Goal: Information Seeking & Learning: Learn about a topic

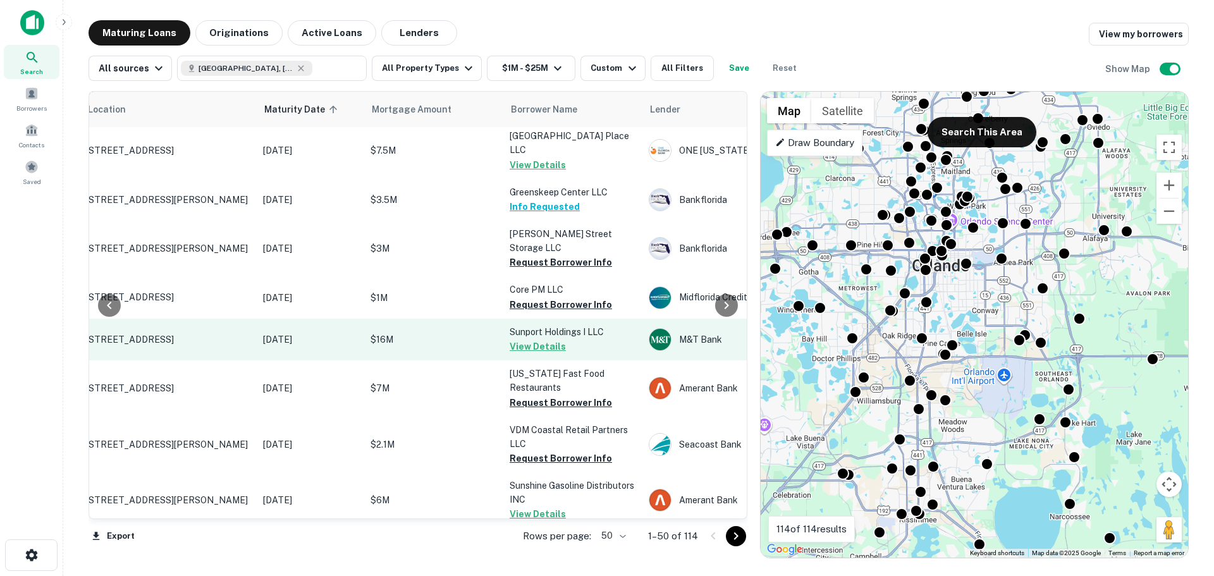
scroll to position [1644, 46]
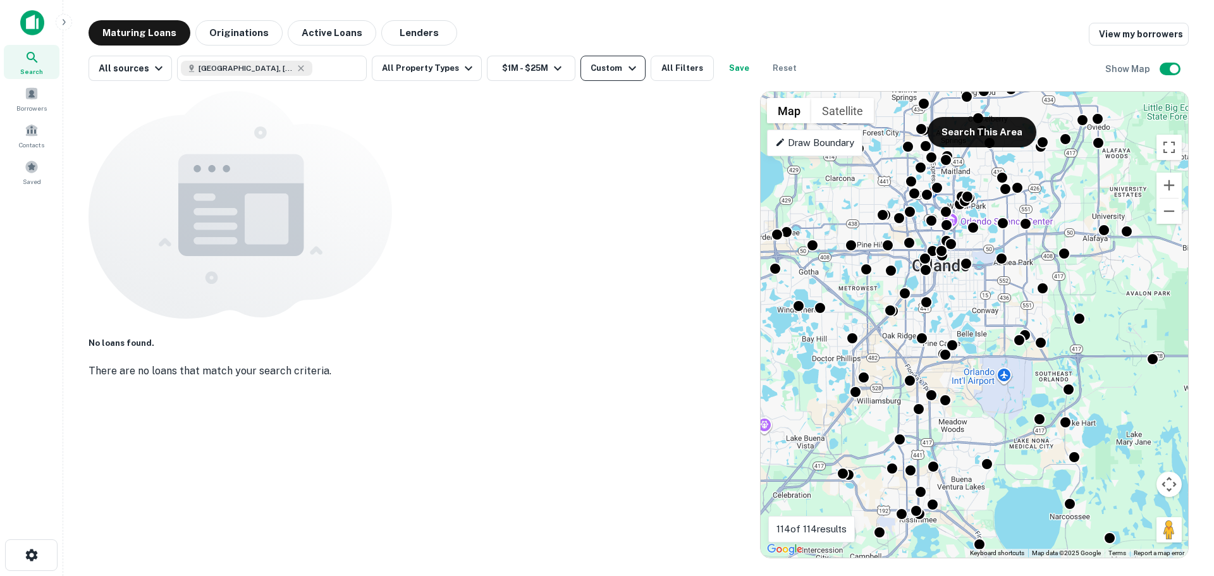
click at [595, 69] on div "Custom" at bounding box center [614, 68] width 49 height 15
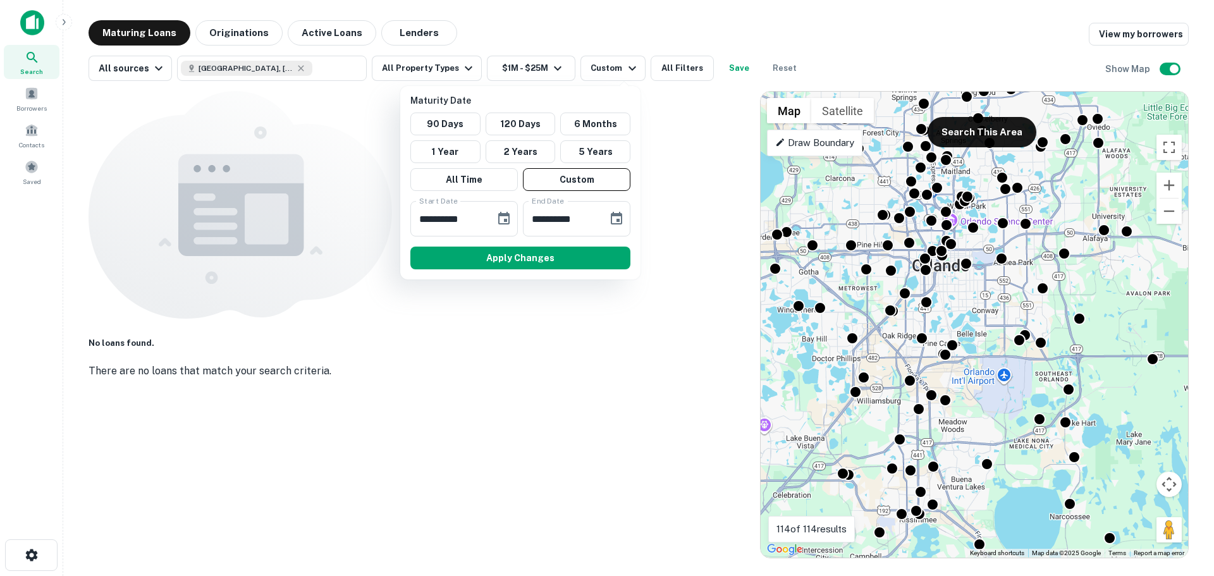
click at [422, 78] on div at bounding box center [607, 288] width 1214 height 576
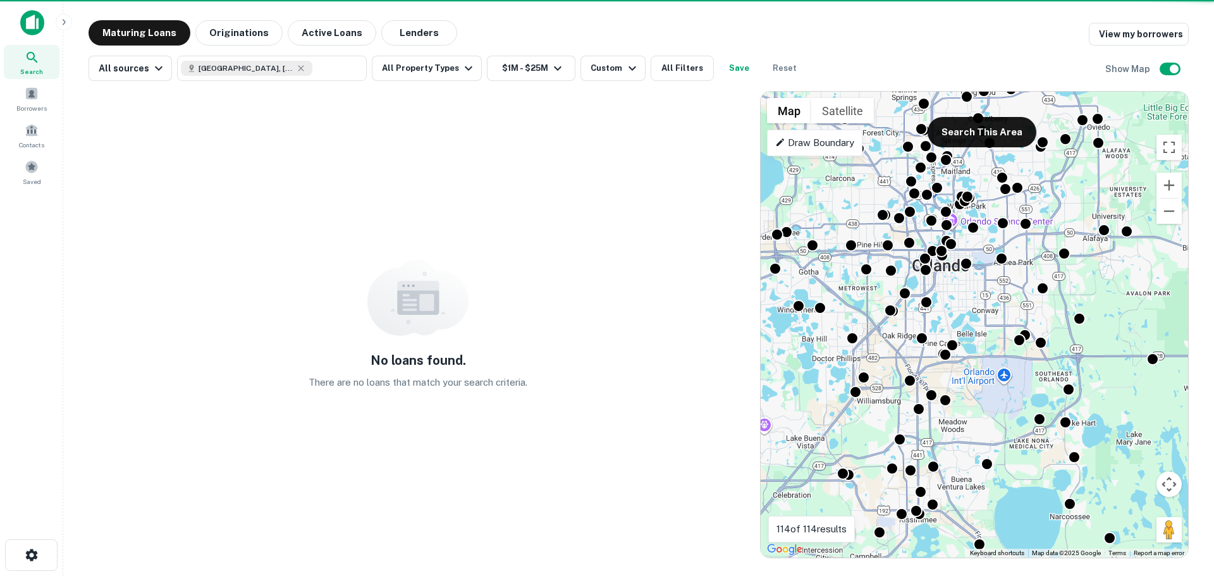
click at [427, 68] on button "All Property Types" at bounding box center [427, 68] width 110 height 25
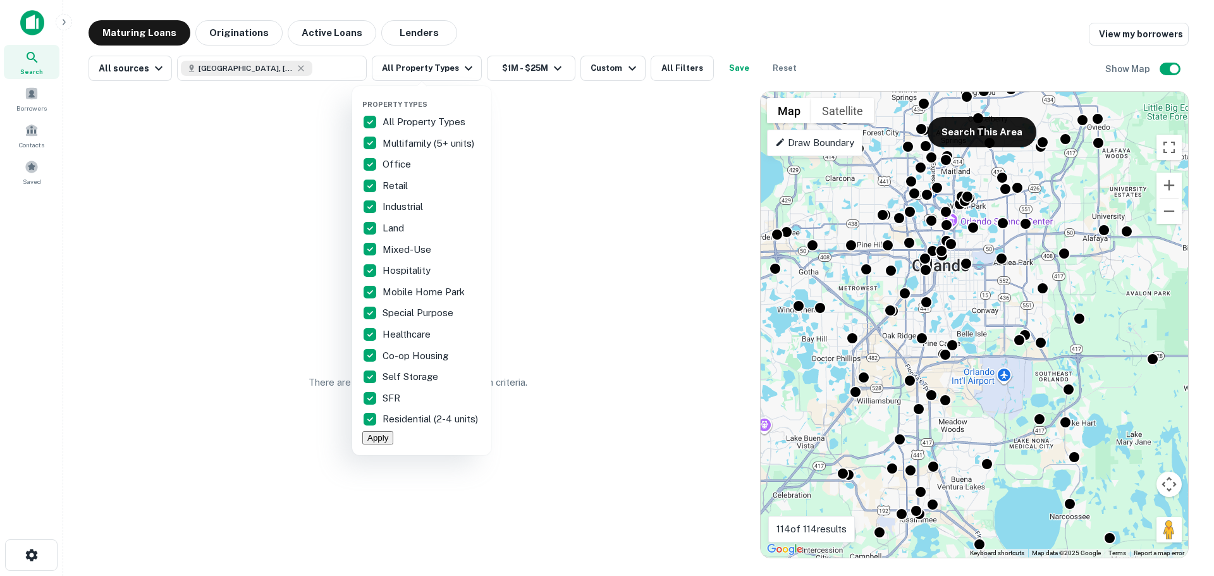
click at [741, 71] on div at bounding box center [607, 288] width 1214 height 576
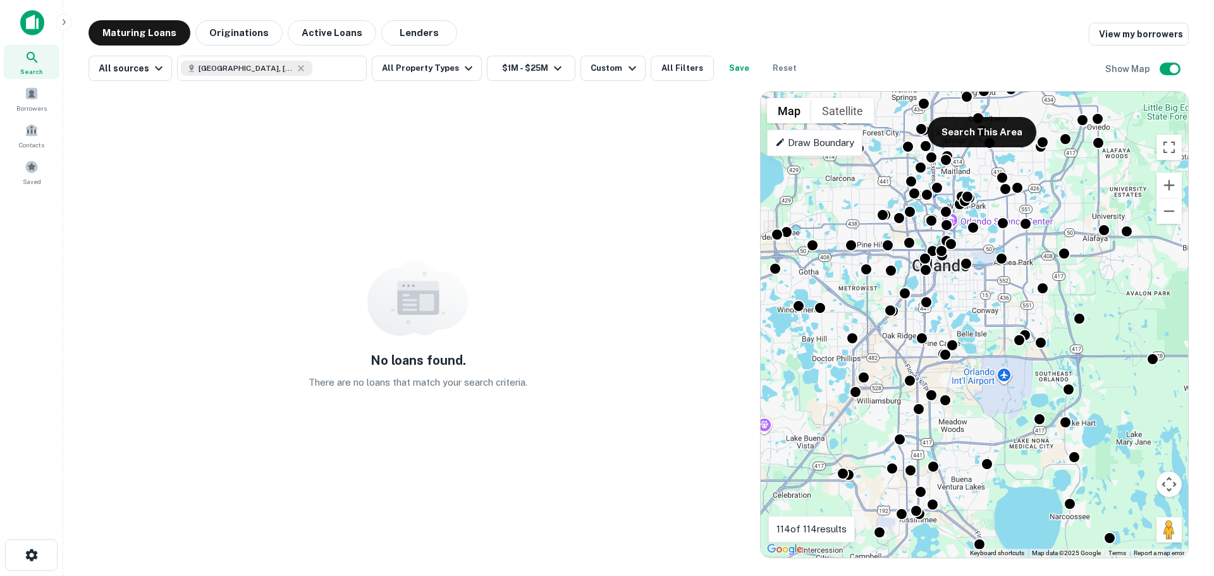
click at [730, 70] on div "Property Types All Property Types Multifamily (5+ units) Office Retail Industri…" at bounding box center [607, 288] width 1214 height 576
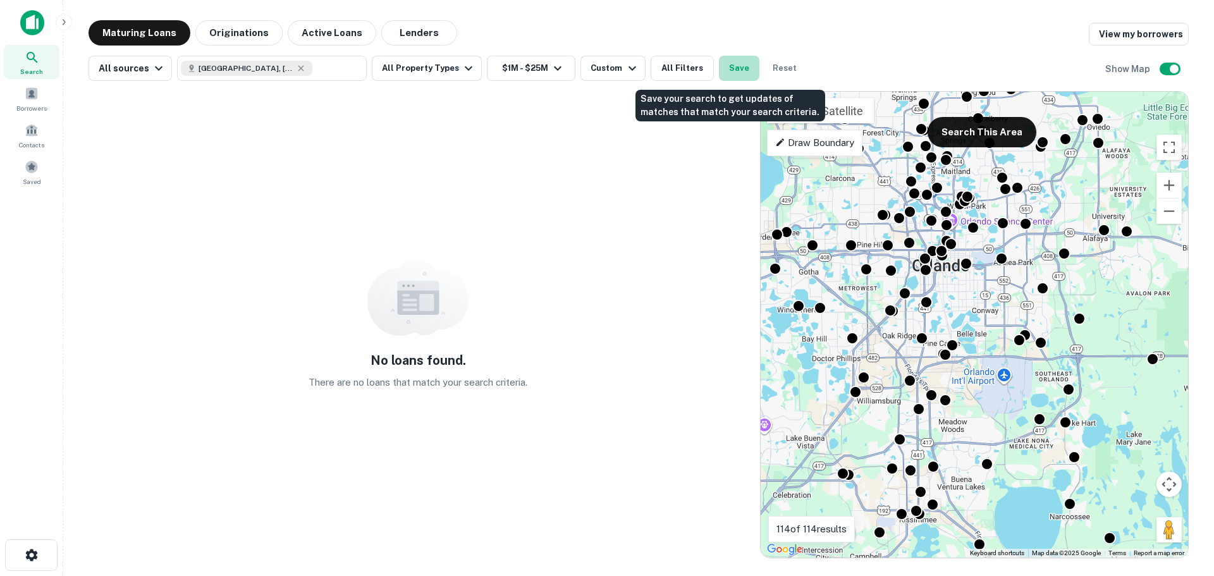
click at [729, 69] on button "Save" at bounding box center [739, 68] width 40 height 25
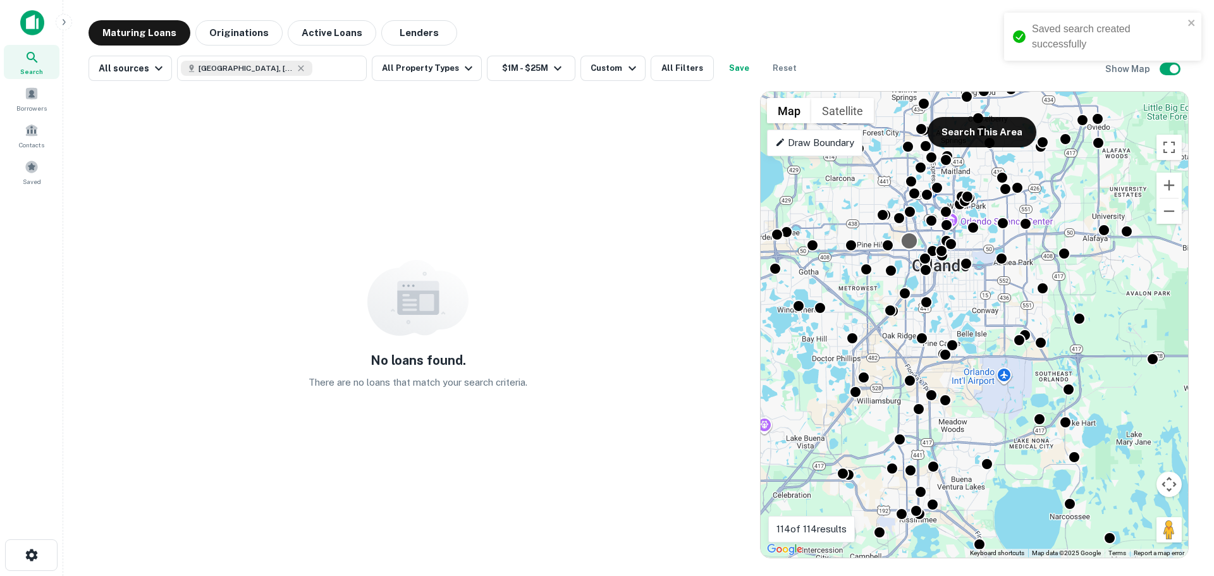
click at [905, 238] on div at bounding box center [909, 240] width 18 height 18
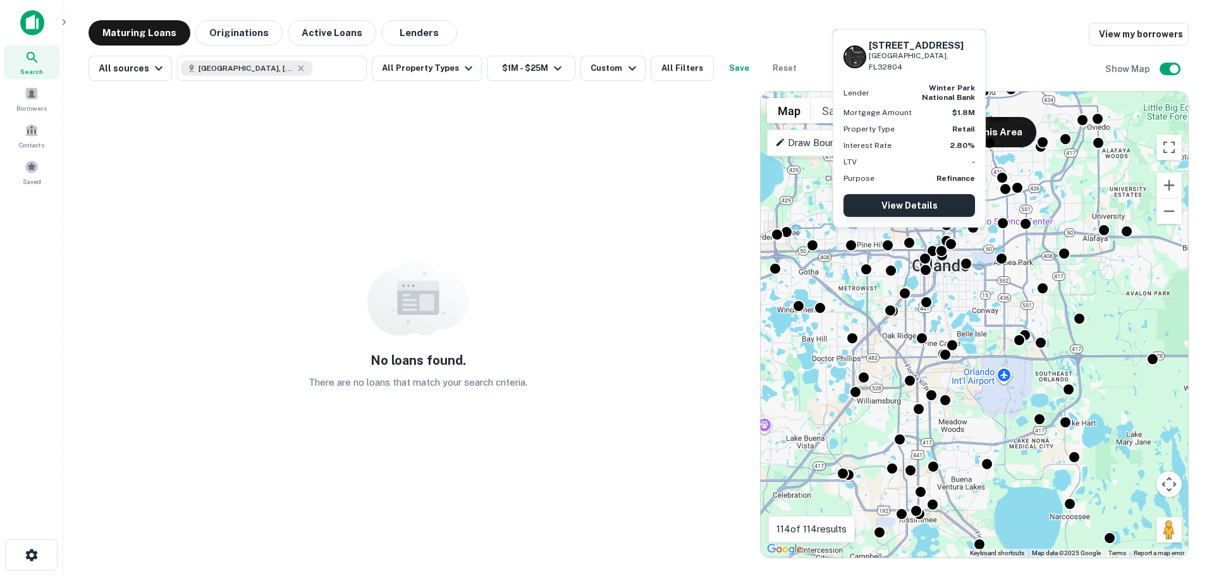
click at [892, 204] on link "View Details" at bounding box center [908, 205] width 131 height 23
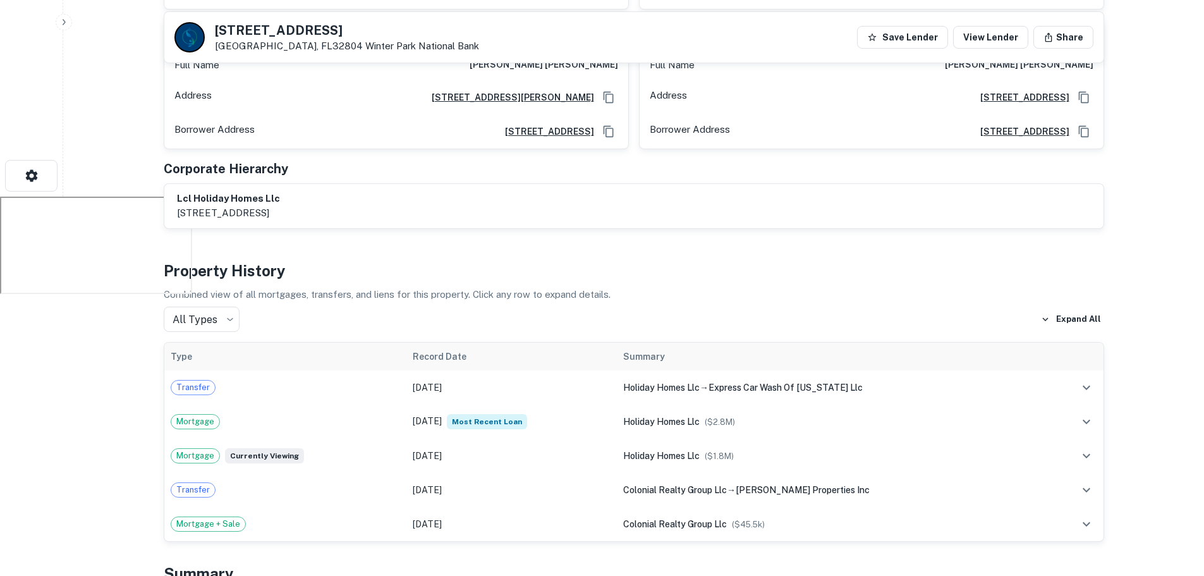
scroll to position [63, 0]
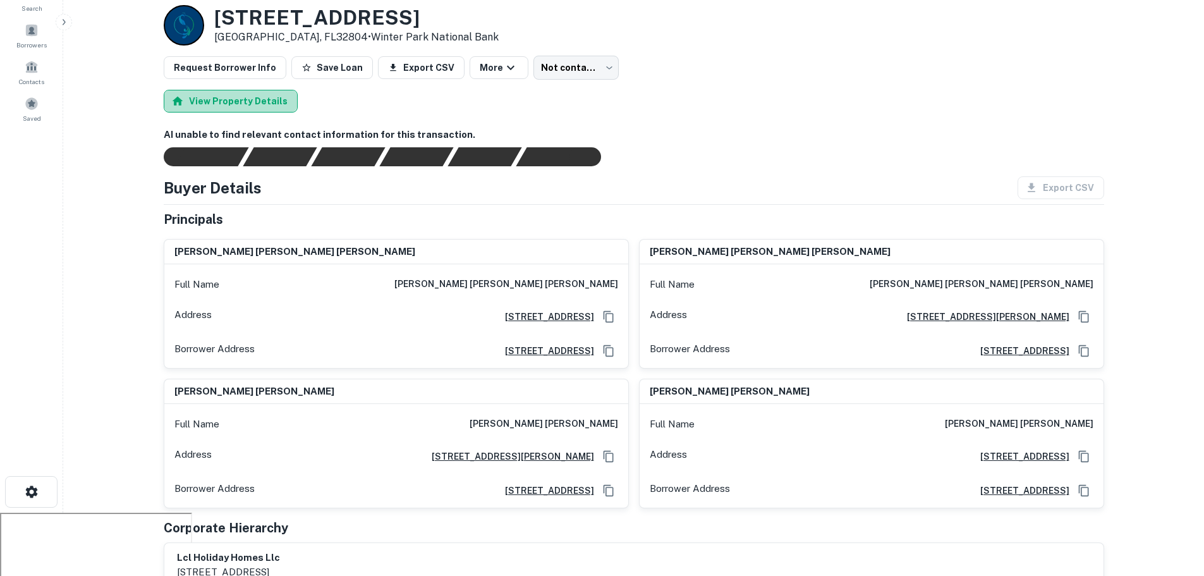
click at [252, 104] on button "View Property Details" at bounding box center [231, 101] width 134 height 23
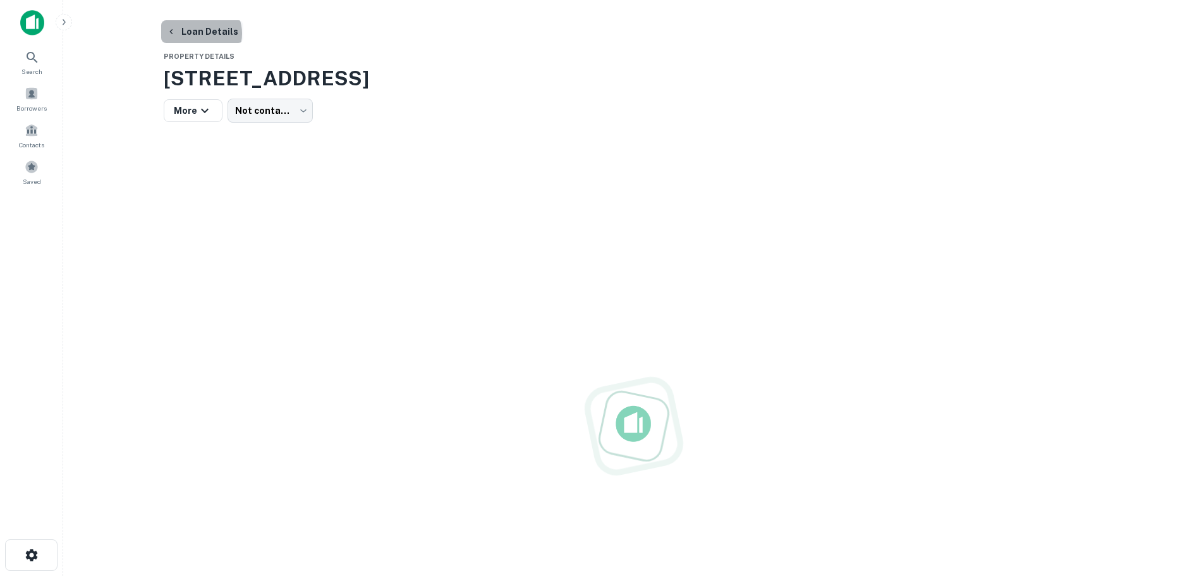
click at [200, 34] on button "Loan Details" at bounding box center [202, 31] width 82 height 23
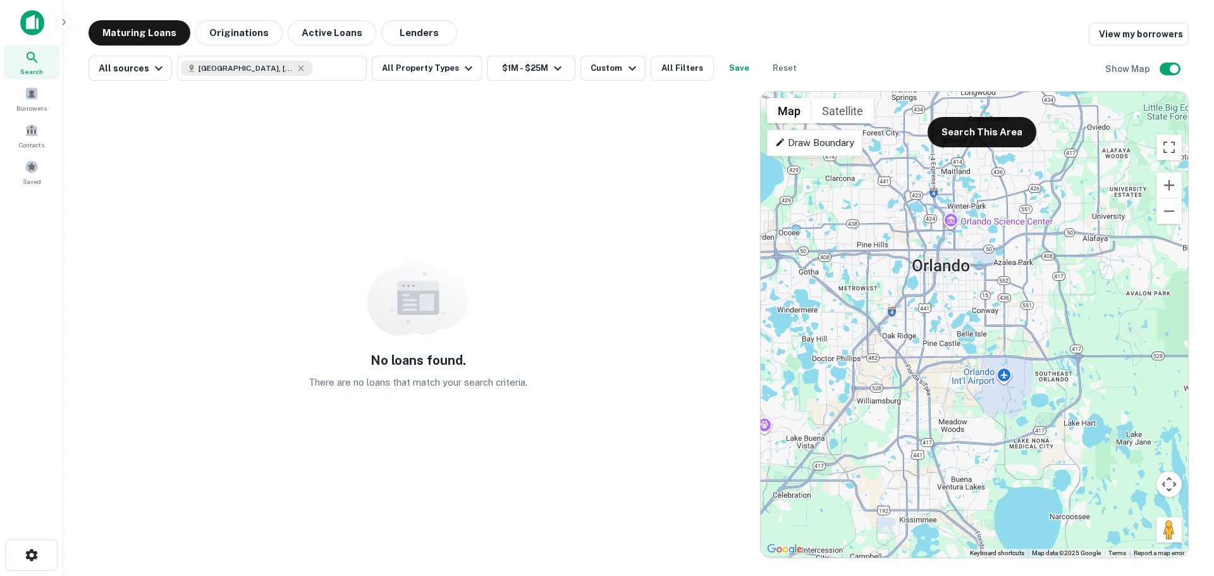
click at [23, 62] on div "Search" at bounding box center [32, 62] width 56 height 34
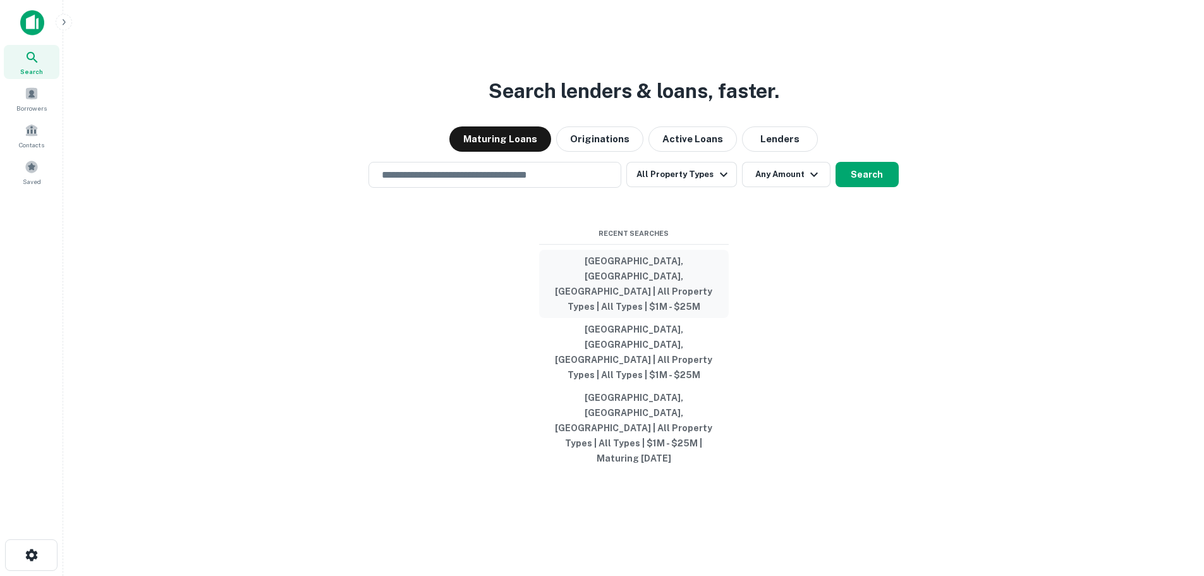
click at [613, 318] on button "Orlando, FL, USA | All Property Types | All Types | $1M - $25M" at bounding box center [634, 284] width 190 height 68
type input "**********"
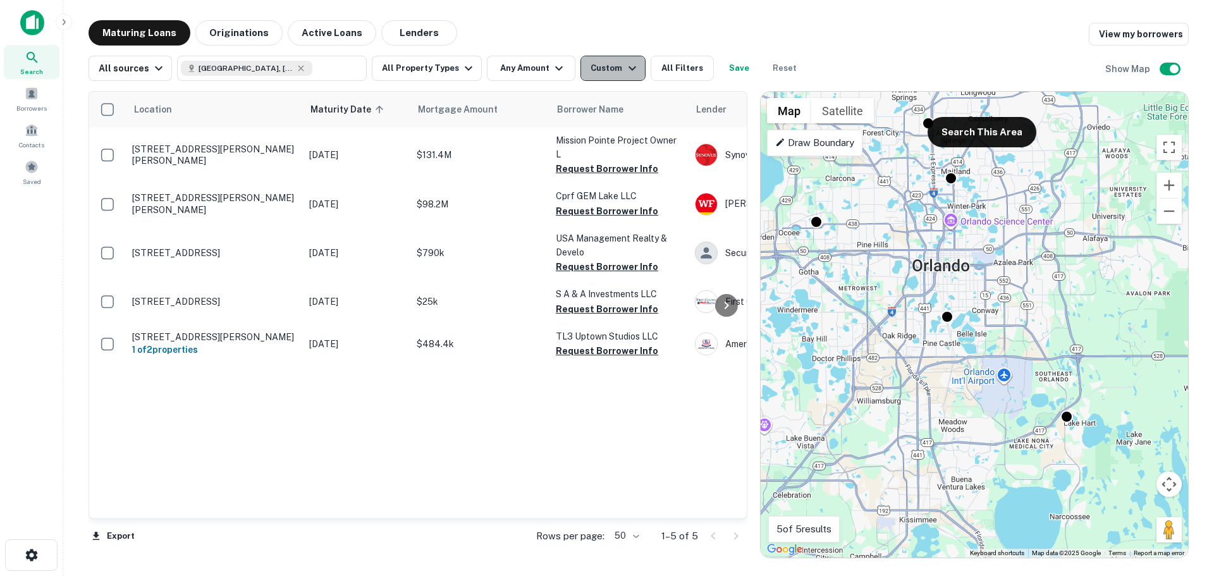
click at [591, 76] on button "Custom" at bounding box center [612, 68] width 64 height 25
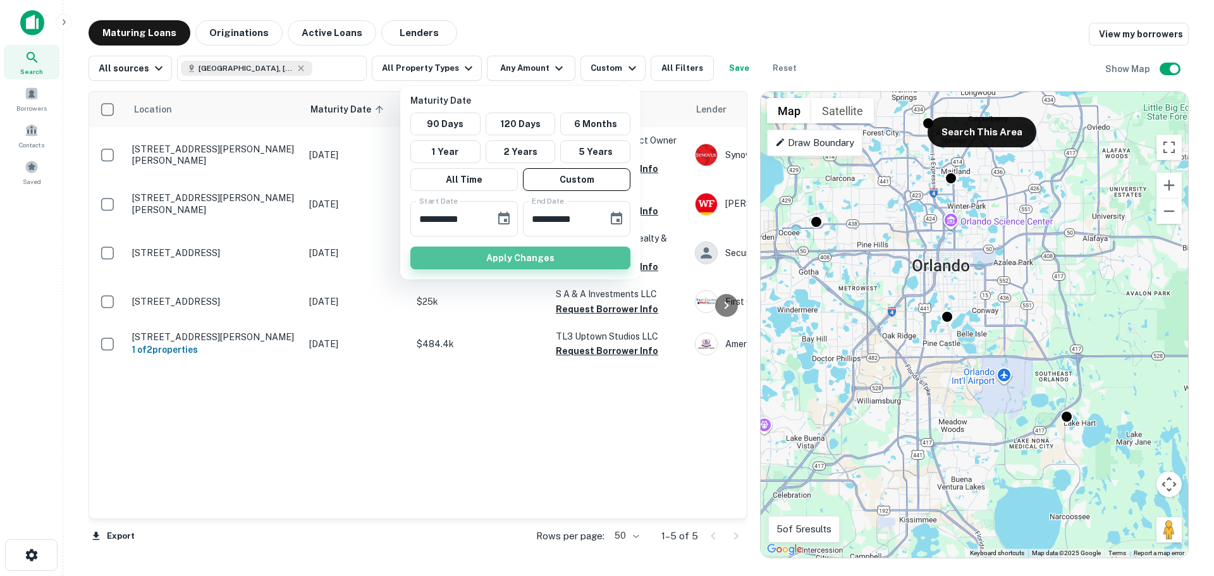
click at [476, 256] on button "Apply Changes" at bounding box center [520, 258] width 220 height 23
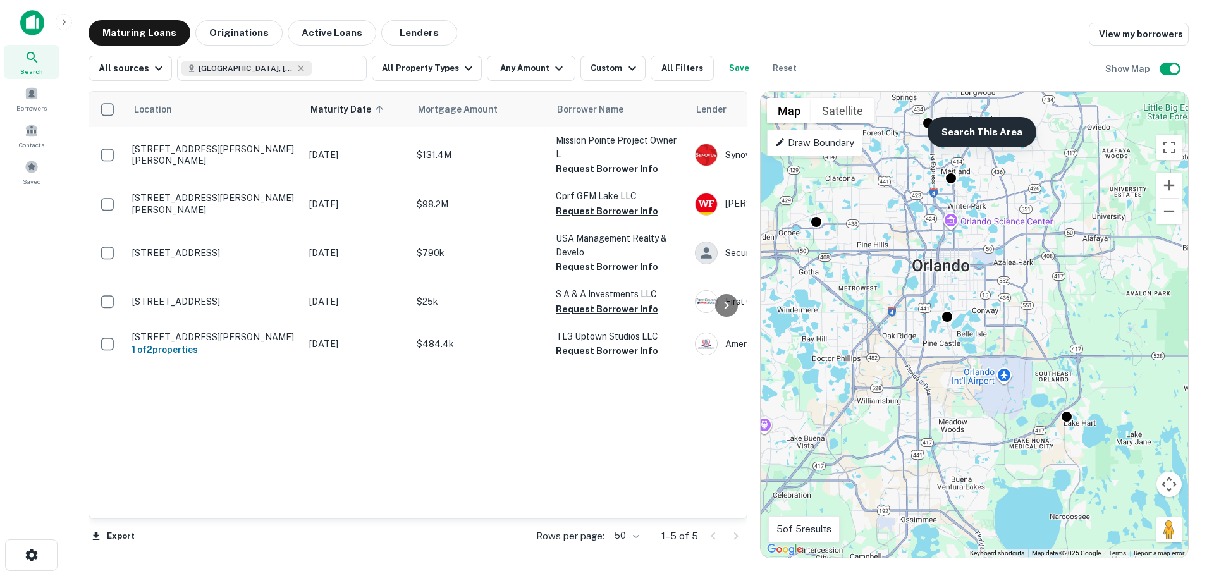
click at [967, 139] on button "Search This Area" at bounding box center [981, 132] width 109 height 30
click at [951, 181] on body "Search Borrowers Contacts Saved Maturing Loans Originations Active Loans Lender…" at bounding box center [607, 288] width 1214 height 576
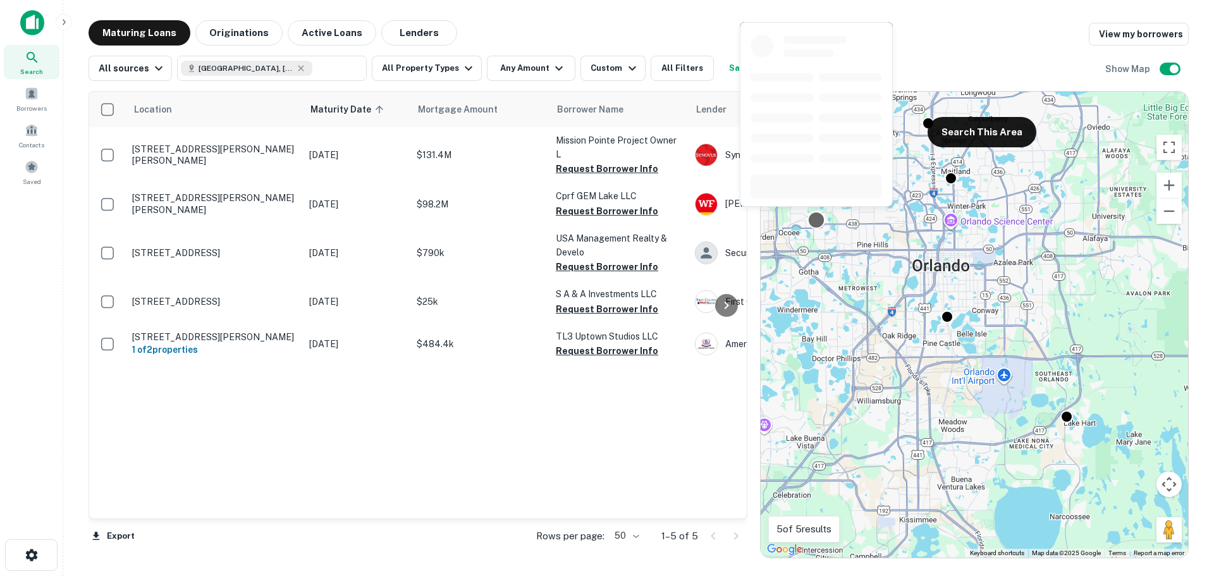
click at [812, 223] on div at bounding box center [816, 220] width 18 height 18
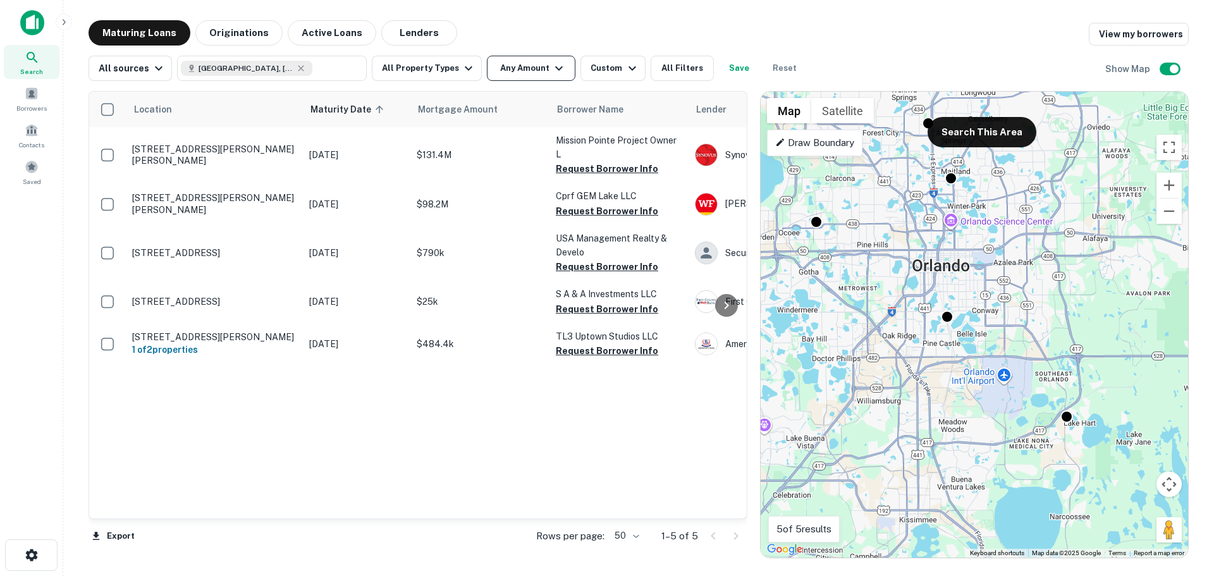
click at [551, 65] on icon "button" at bounding box center [558, 68] width 15 height 15
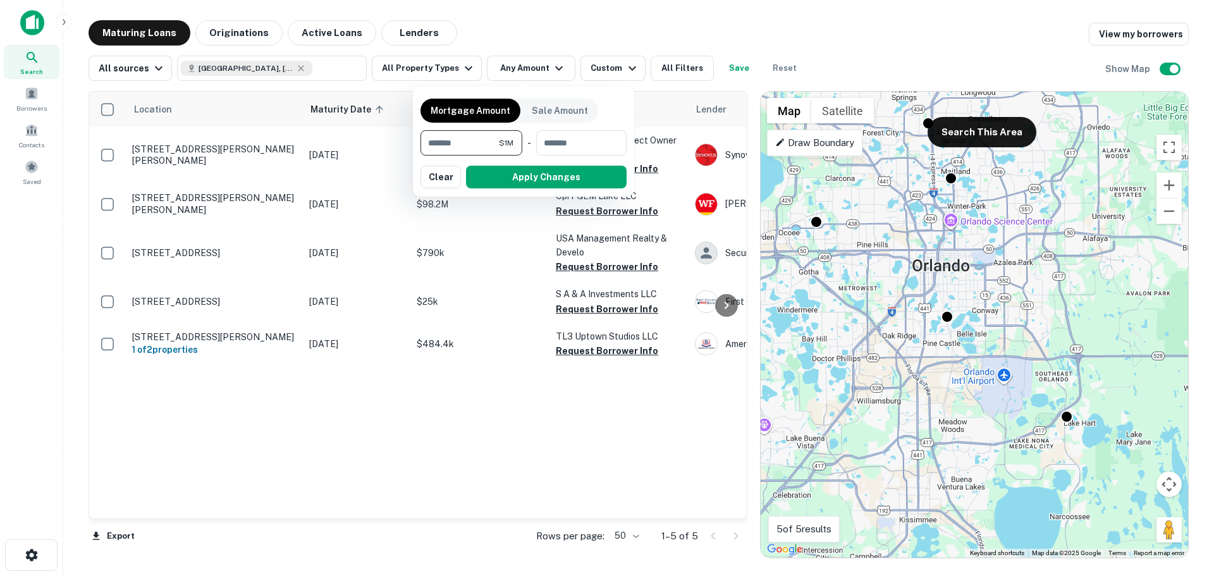
type input "*******"
click at [528, 59] on div at bounding box center [607, 288] width 1214 height 576
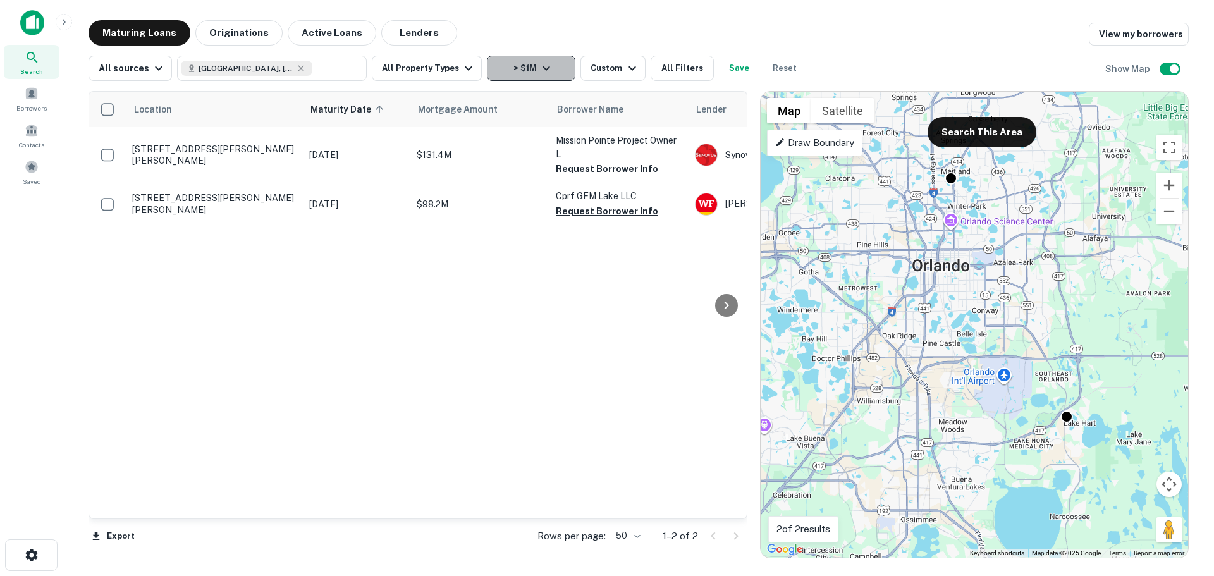
click at [520, 71] on button "> $1M" at bounding box center [531, 68] width 89 height 25
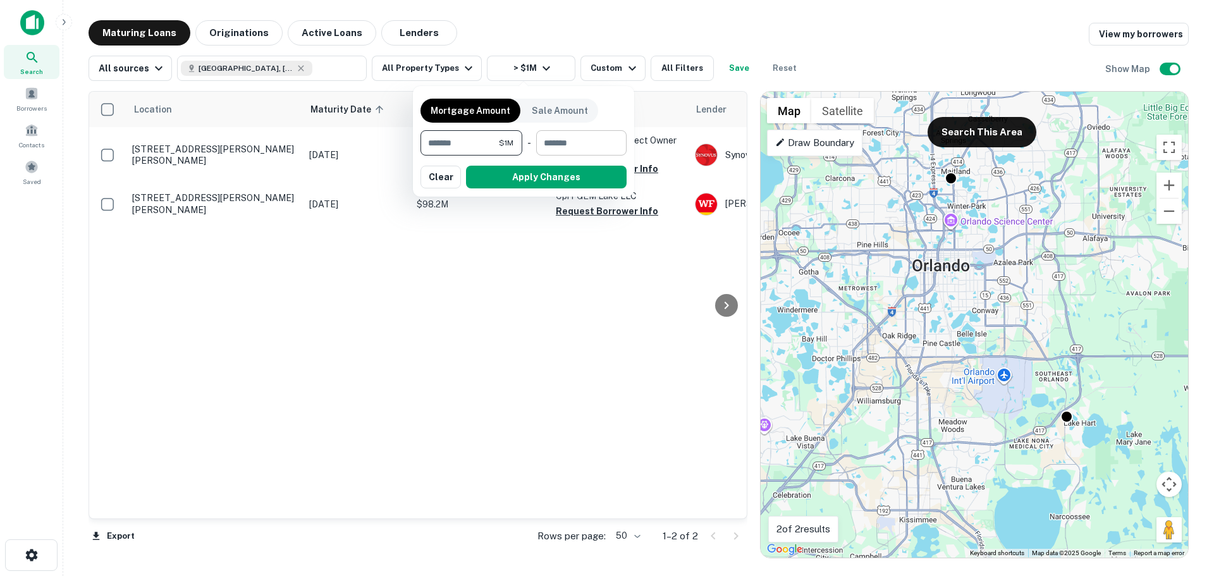
click at [554, 148] on input "number" at bounding box center [577, 142] width 82 height 25
type input "********"
click at [544, 173] on button "Apply Changes" at bounding box center [546, 177] width 161 height 23
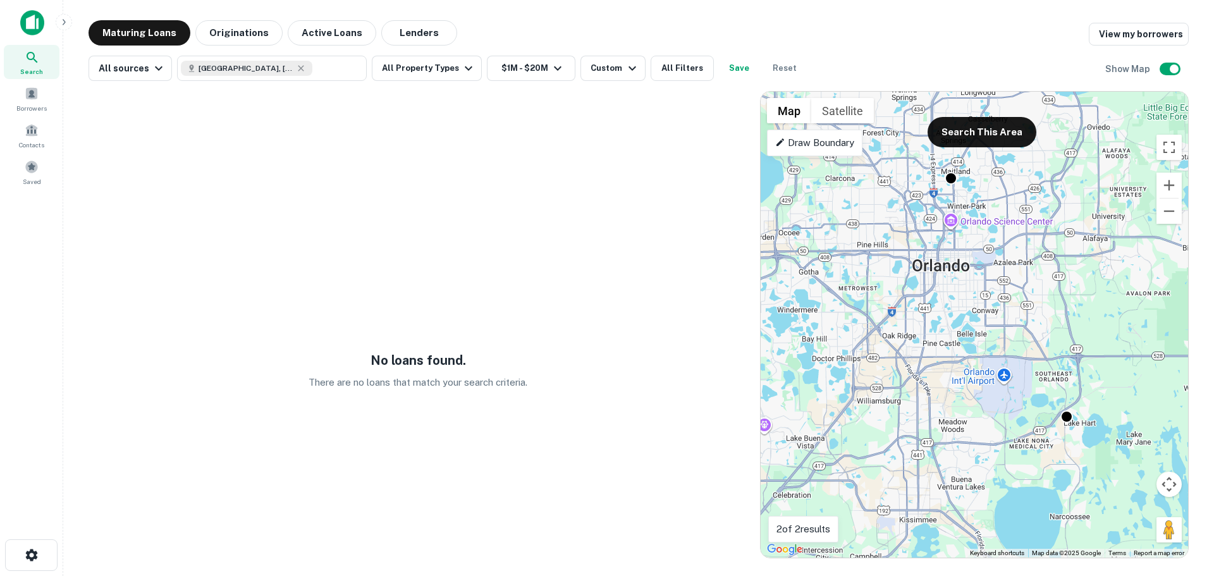
click at [26, 16] on img at bounding box center [32, 22] width 24 height 25
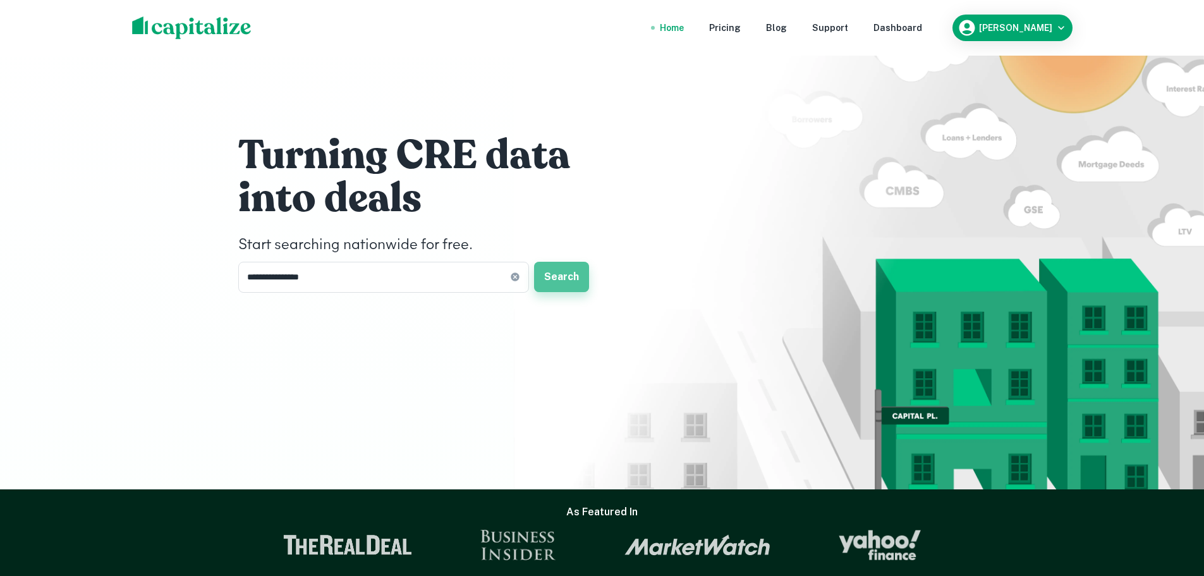
click at [564, 281] on button "Search" at bounding box center [561, 277] width 55 height 30
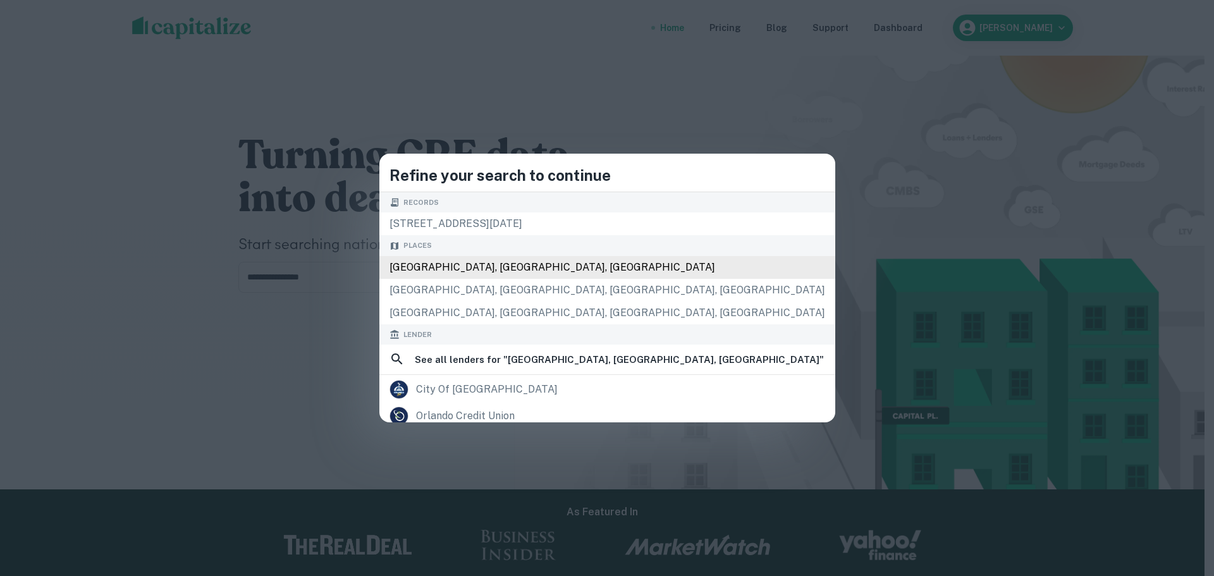
click at [546, 264] on div "[GEOGRAPHIC_DATA], [GEOGRAPHIC_DATA], [GEOGRAPHIC_DATA]" at bounding box center [607, 267] width 456 height 23
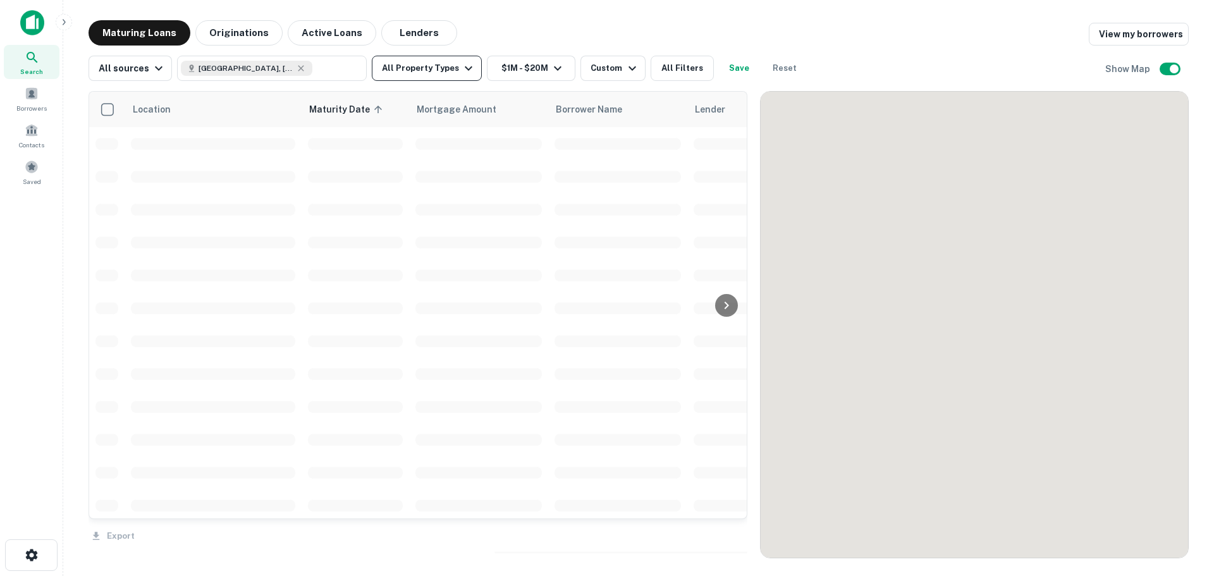
scroll to position [1644, 0]
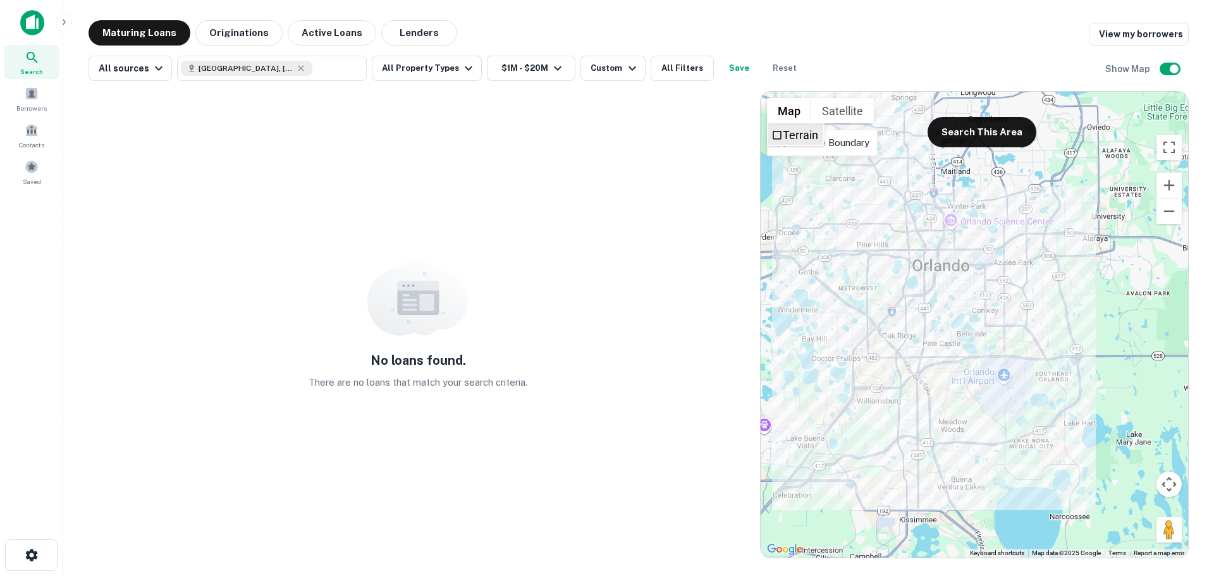
click at [785, 140] on label "Terrain" at bounding box center [800, 134] width 35 height 13
click at [781, 150] on div "Remove Boundary" at bounding box center [822, 143] width 111 height 27
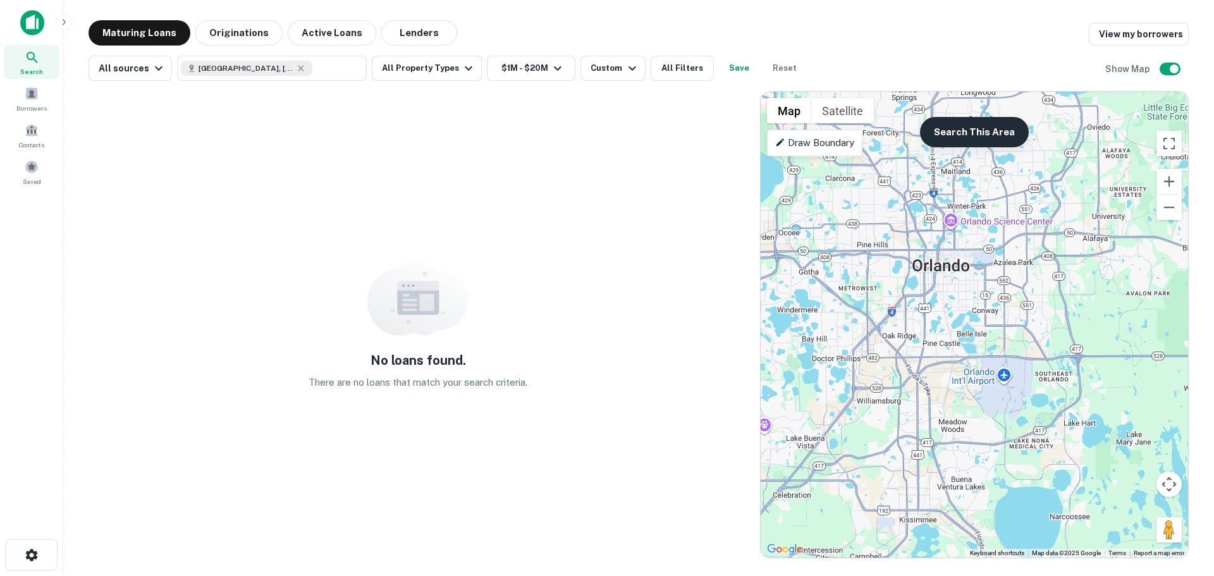
click at [961, 130] on button "Search This Area" at bounding box center [974, 132] width 109 height 30
click at [583, 60] on button "Custom" at bounding box center [612, 68] width 64 height 25
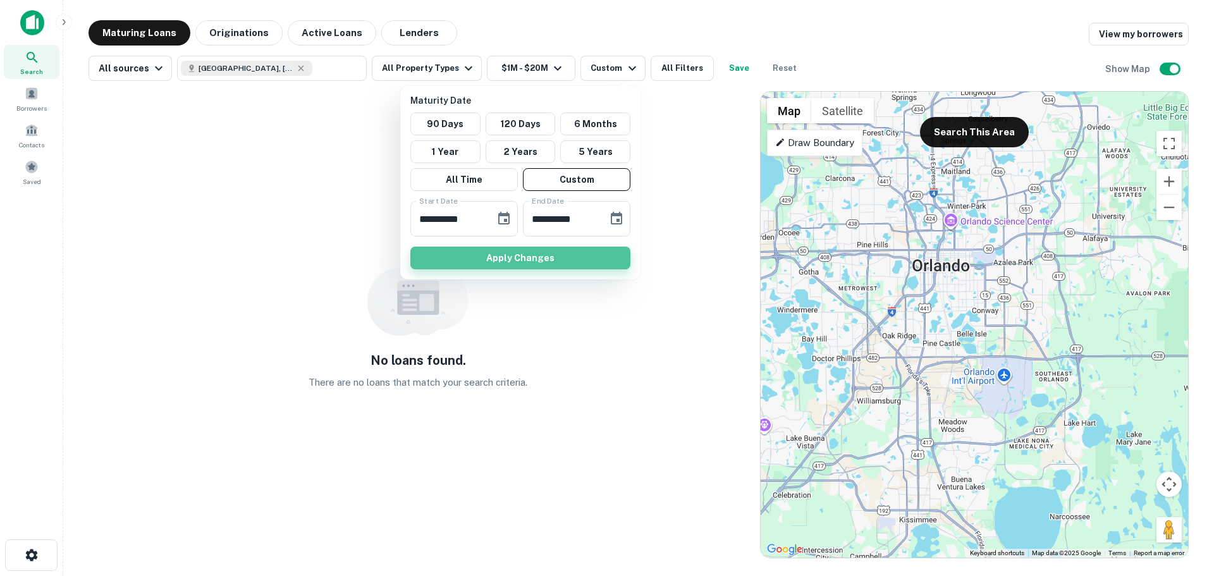
click at [559, 260] on button "Apply Changes" at bounding box center [520, 258] width 220 height 23
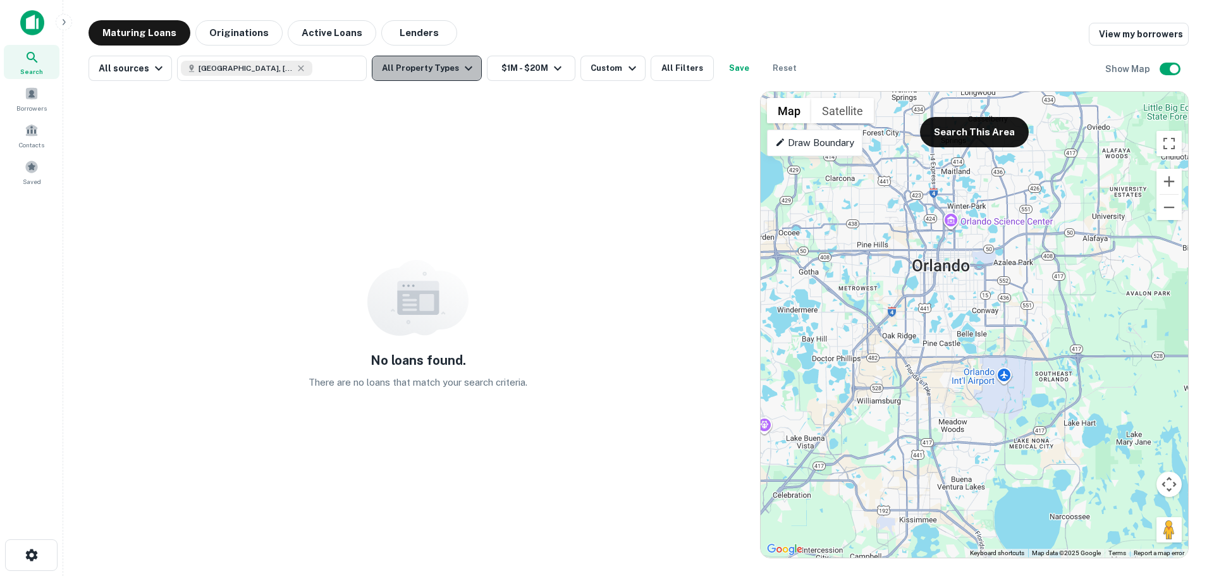
click at [432, 63] on button "All Property Types" at bounding box center [427, 68] width 110 height 25
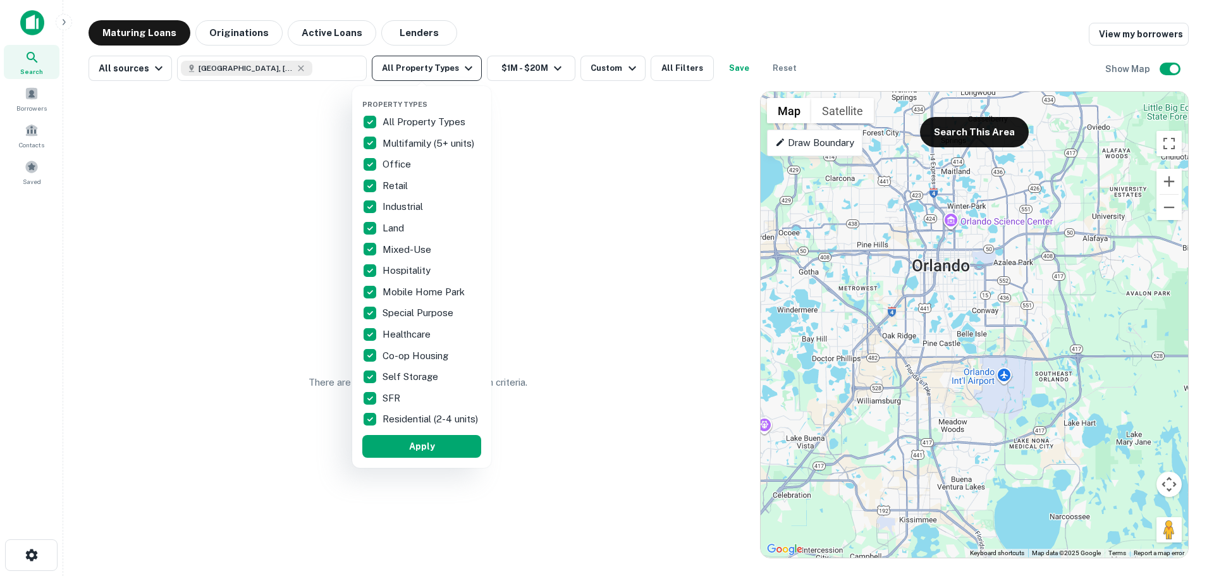
click at [432, 63] on div at bounding box center [607, 288] width 1214 height 576
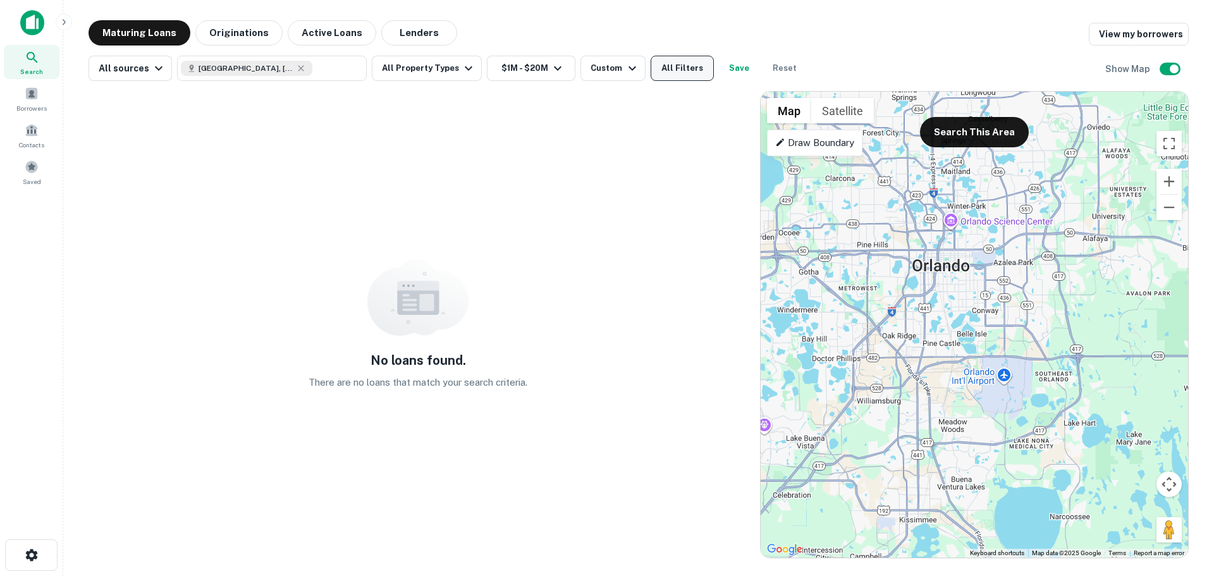
click at [659, 68] on button "All Filters" at bounding box center [682, 68] width 63 height 25
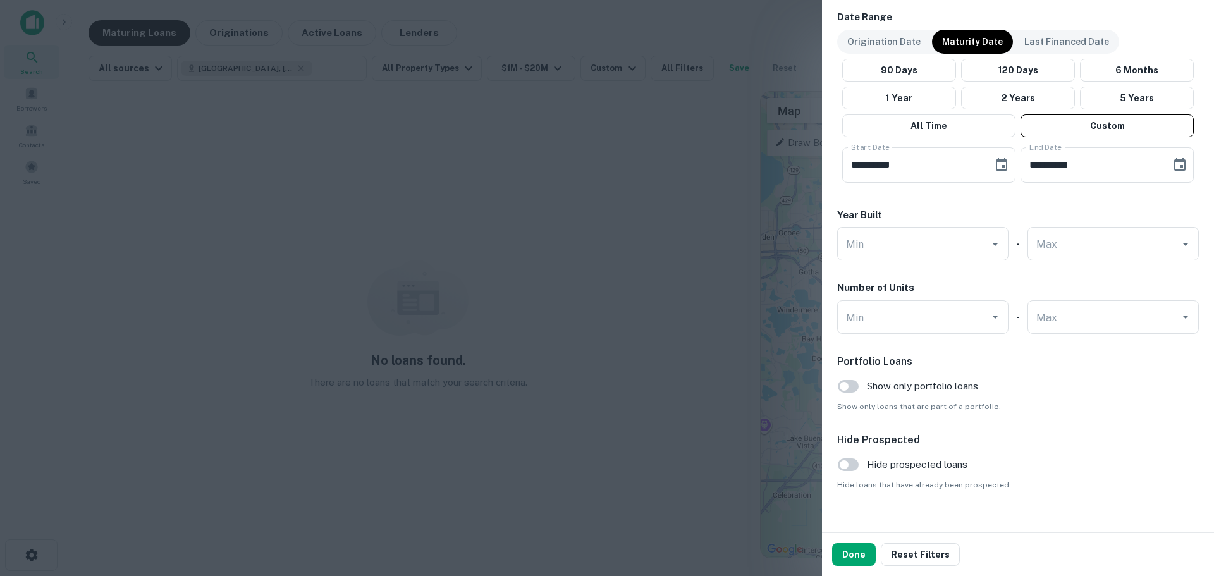
scroll to position [791, 0]
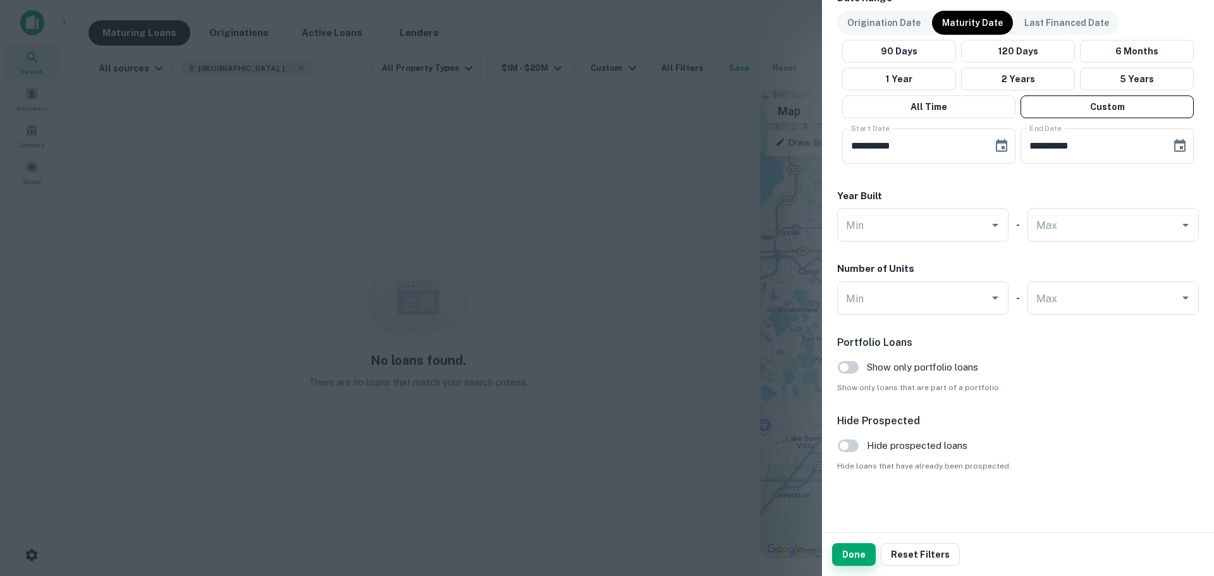
click at [857, 556] on button "Done" at bounding box center [854, 554] width 44 height 23
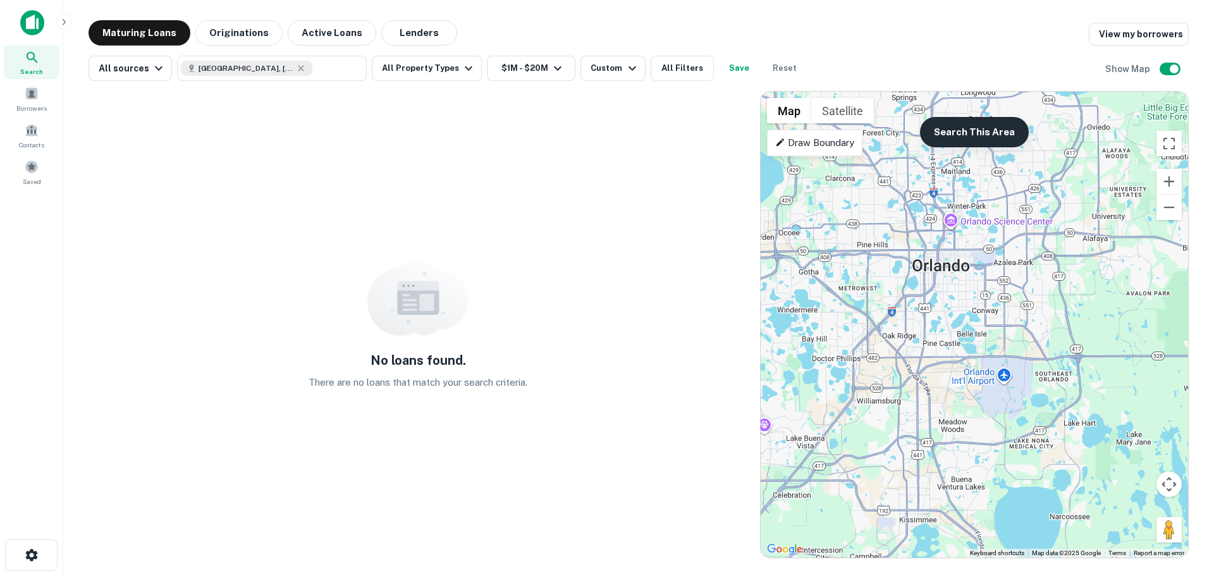
click at [929, 123] on button "Search This Area" at bounding box center [974, 132] width 109 height 30
click at [940, 135] on button "Search This Area" at bounding box center [974, 132] width 109 height 30
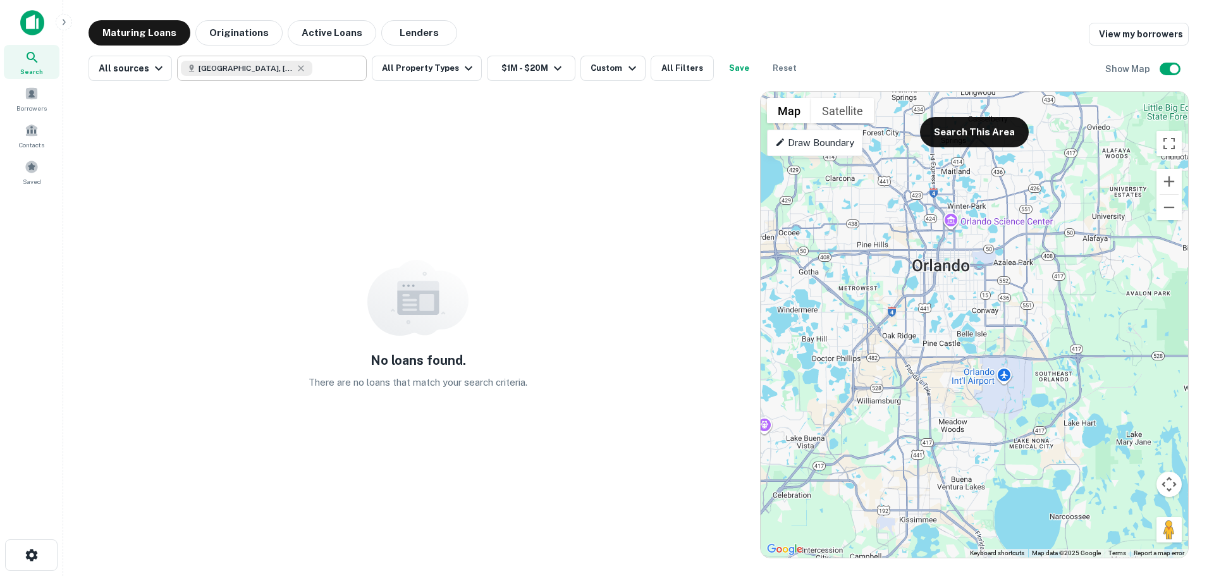
click at [270, 72] on div "[GEOGRAPHIC_DATA], [GEOGRAPHIC_DATA], [GEOGRAPHIC_DATA]" at bounding box center [246, 68] width 131 height 15
type input "**********"
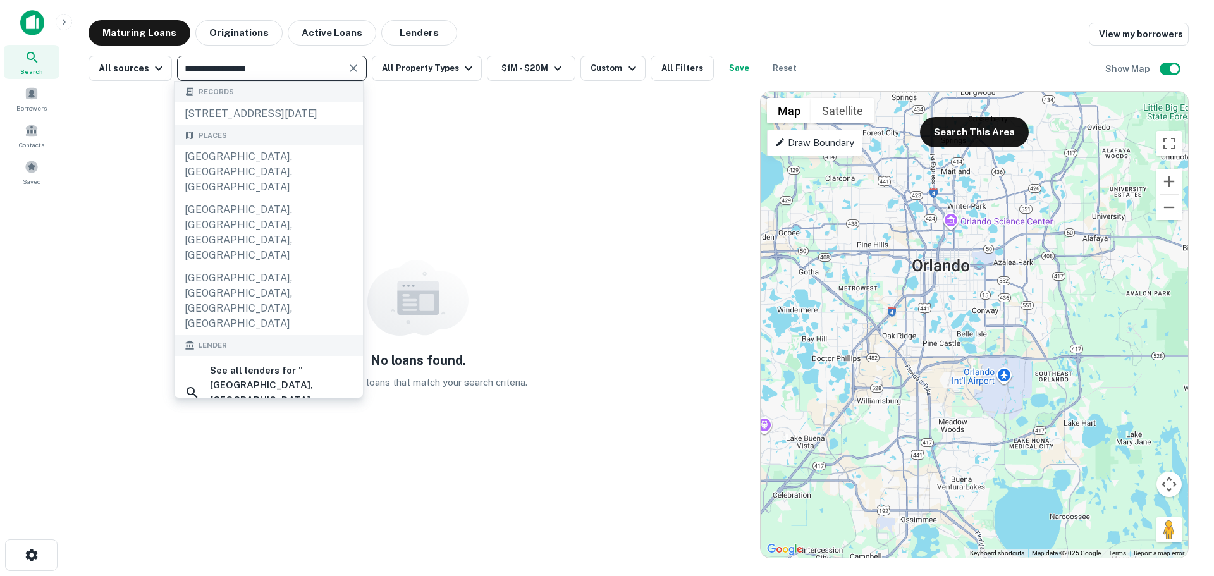
click at [349, 64] on icon "Clear" at bounding box center [353, 68] width 13 height 13
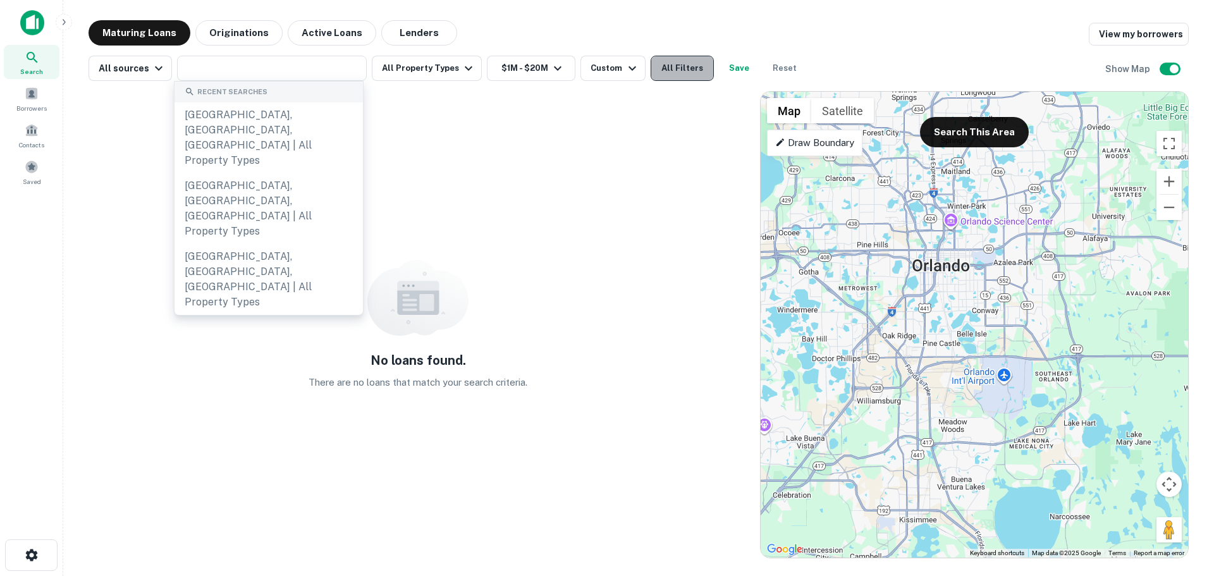
click at [671, 62] on button "All Filters" at bounding box center [682, 68] width 63 height 25
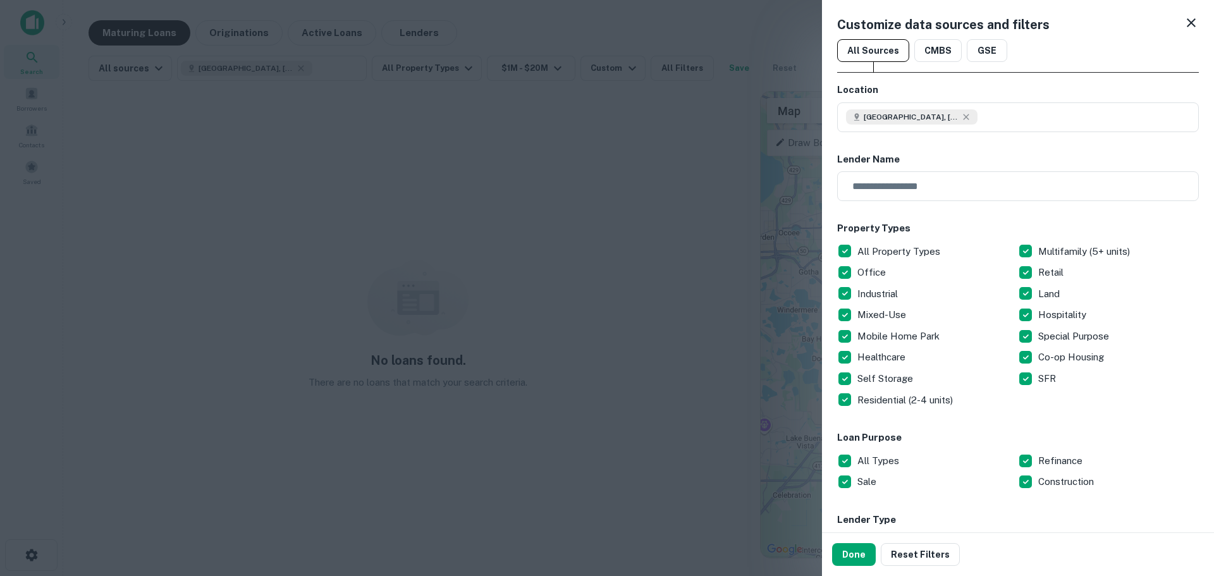
click at [611, 66] on div at bounding box center [607, 288] width 1214 height 576
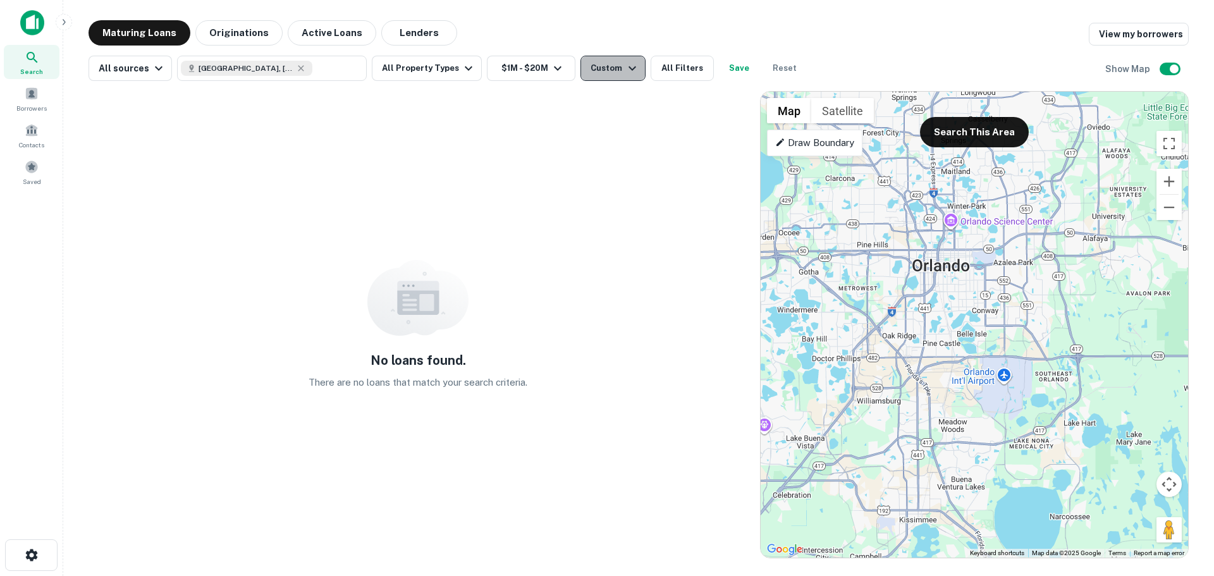
click at [611, 67] on div "Custom" at bounding box center [614, 68] width 49 height 15
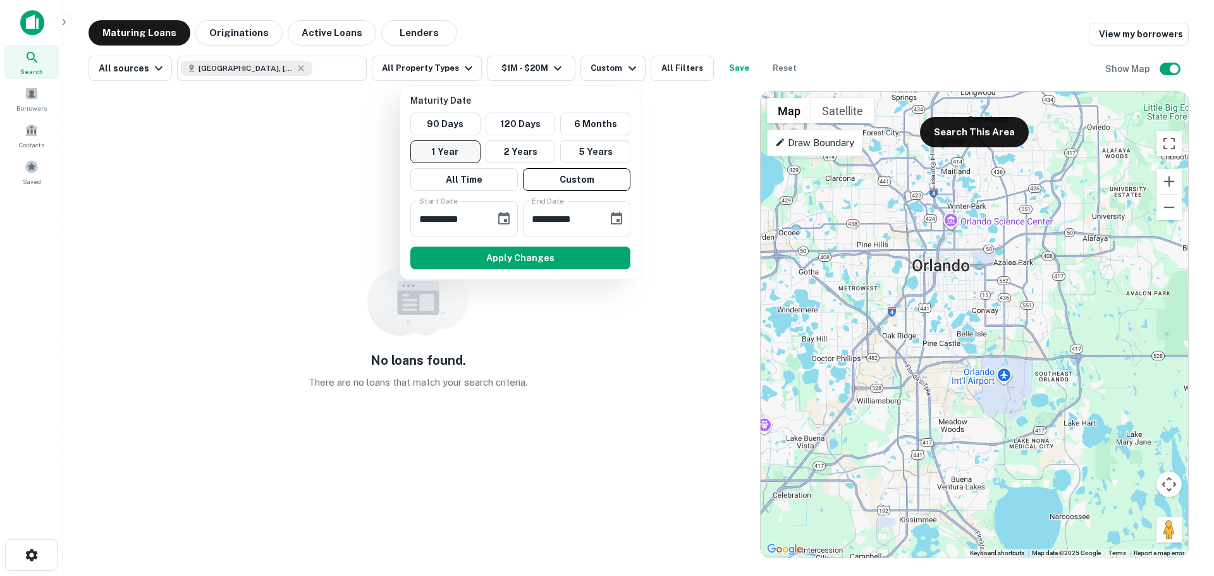
click at [460, 149] on button "1 Year" at bounding box center [445, 151] width 70 height 23
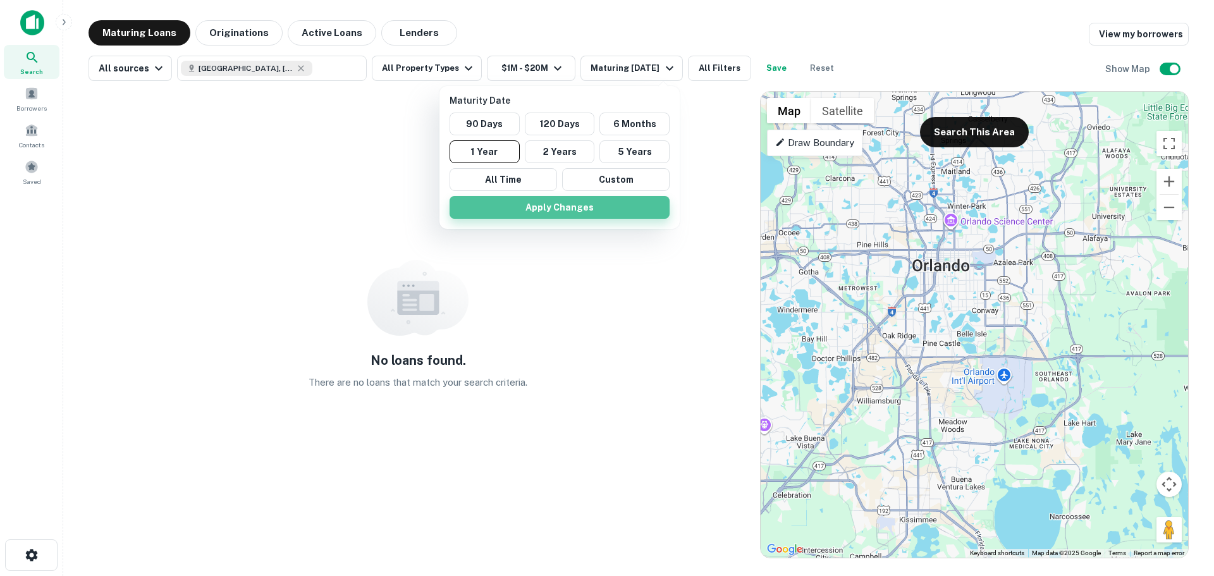
click at [523, 208] on button "Apply Changes" at bounding box center [559, 207] width 220 height 23
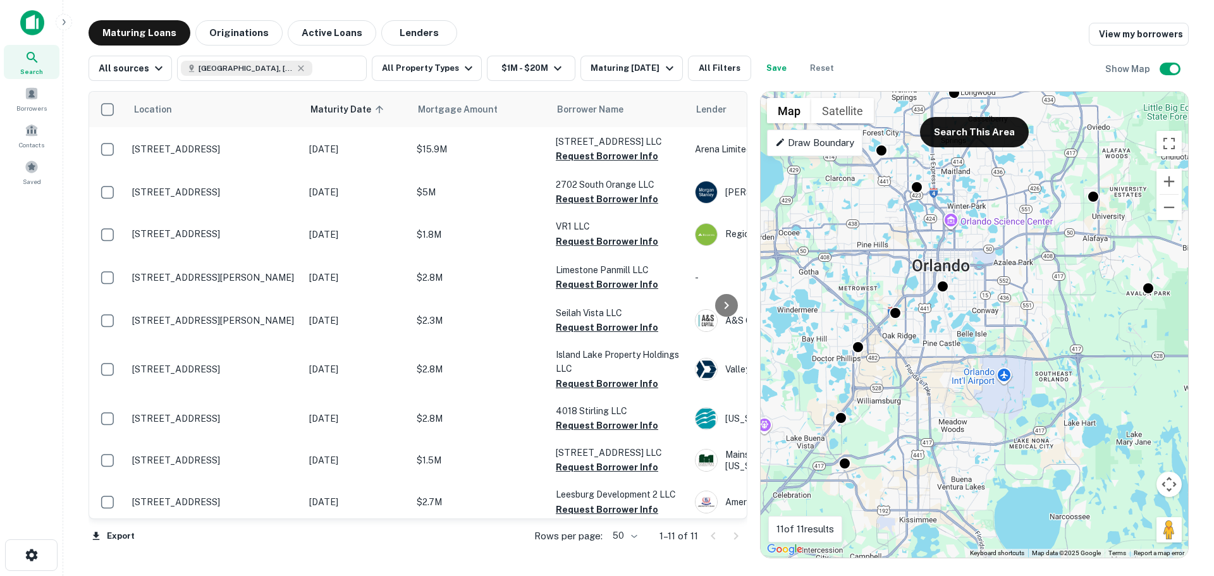
click at [1101, 202] on div "To activate drag with keyboard, press Alt + Enter. Once in keyboard drag state,…" at bounding box center [974, 325] width 427 height 466
click at [1094, 202] on body "Search Borrowers Contacts Saved Maturing Loans Originations Active Loans Lender…" at bounding box center [607, 288] width 1214 height 576
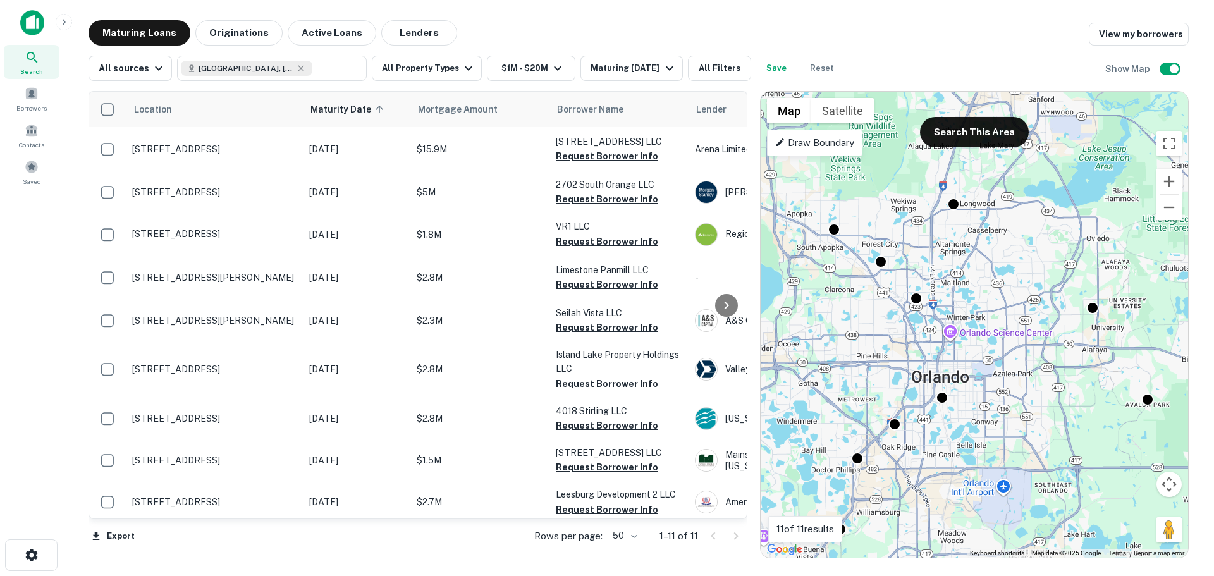
drag, startPoint x: 914, startPoint y: 256, endPoint x: 913, endPoint y: 367, distance: 111.3
click at [913, 367] on div "To activate drag with keyboard, press Alt + Enter. Once in keyboard drag state,…" at bounding box center [974, 325] width 427 height 466
click at [955, 207] on div at bounding box center [953, 202] width 18 height 18
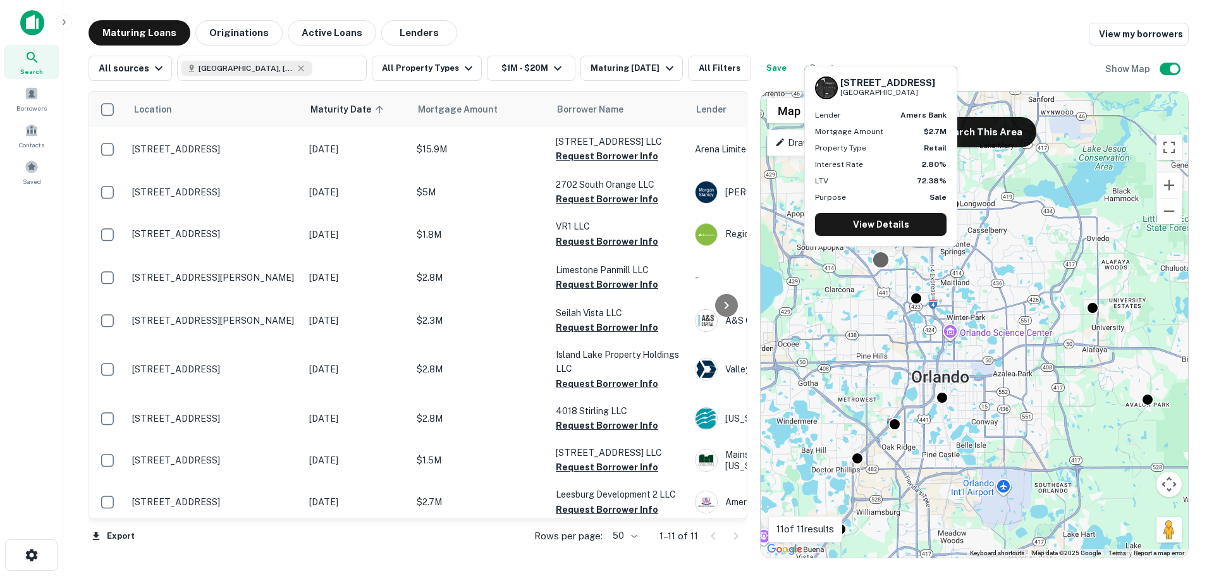
click at [881, 261] on div at bounding box center [881, 259] width 18 height 18
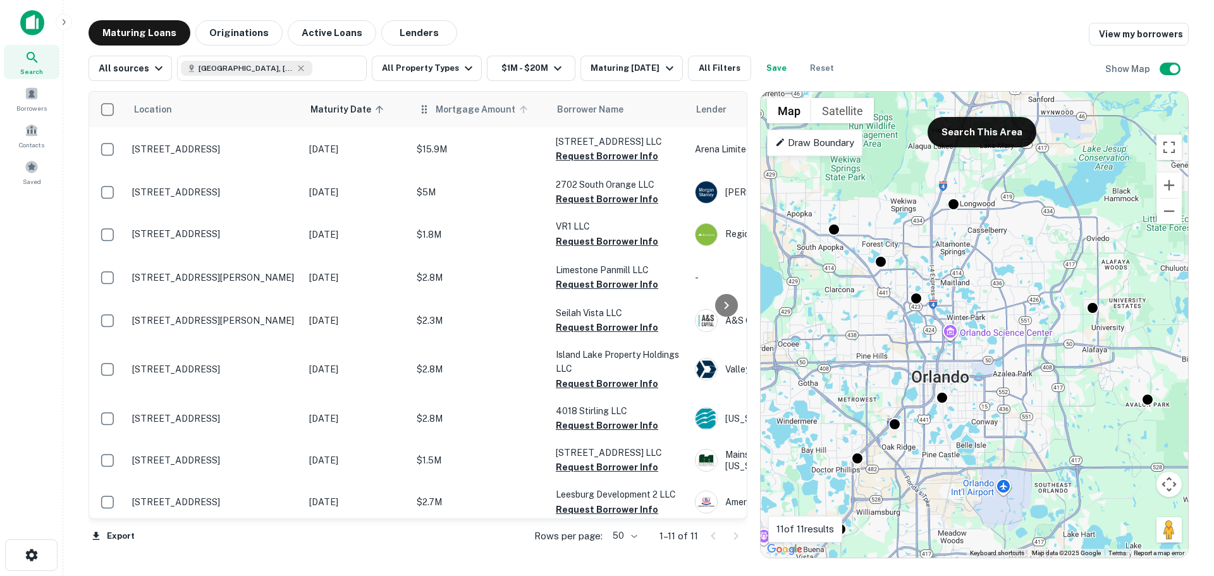
click at [443, 109] on span "Mortgage Amount" at bounding box center [484, 109] width 96 height 15
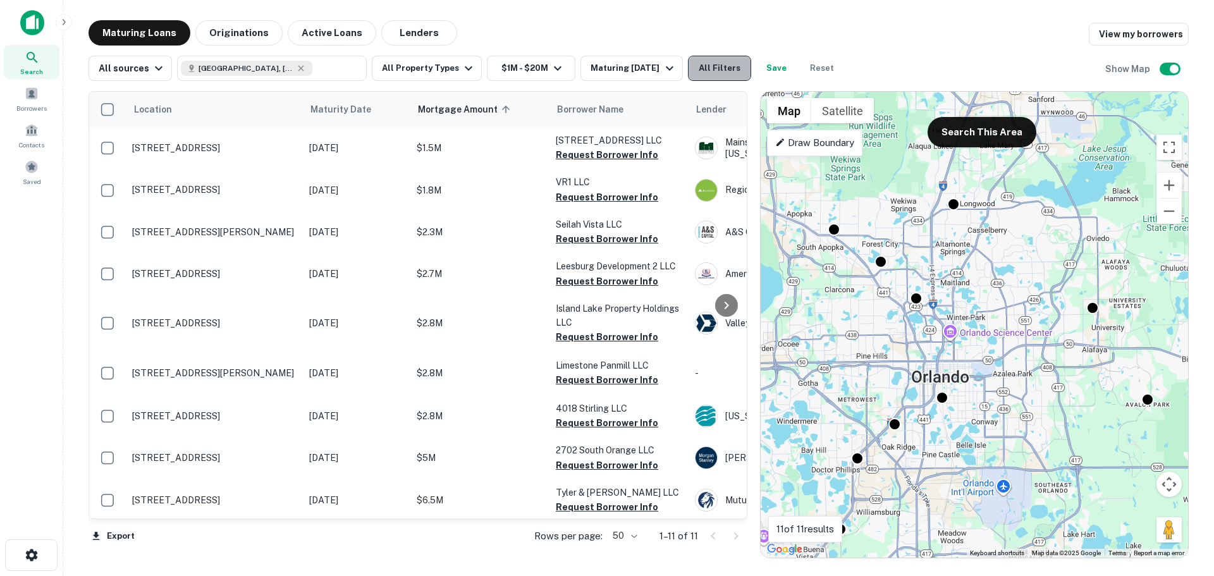
click at [718, 76] on button "All Filters" at bounding box center [719, 68] width 63 height 25
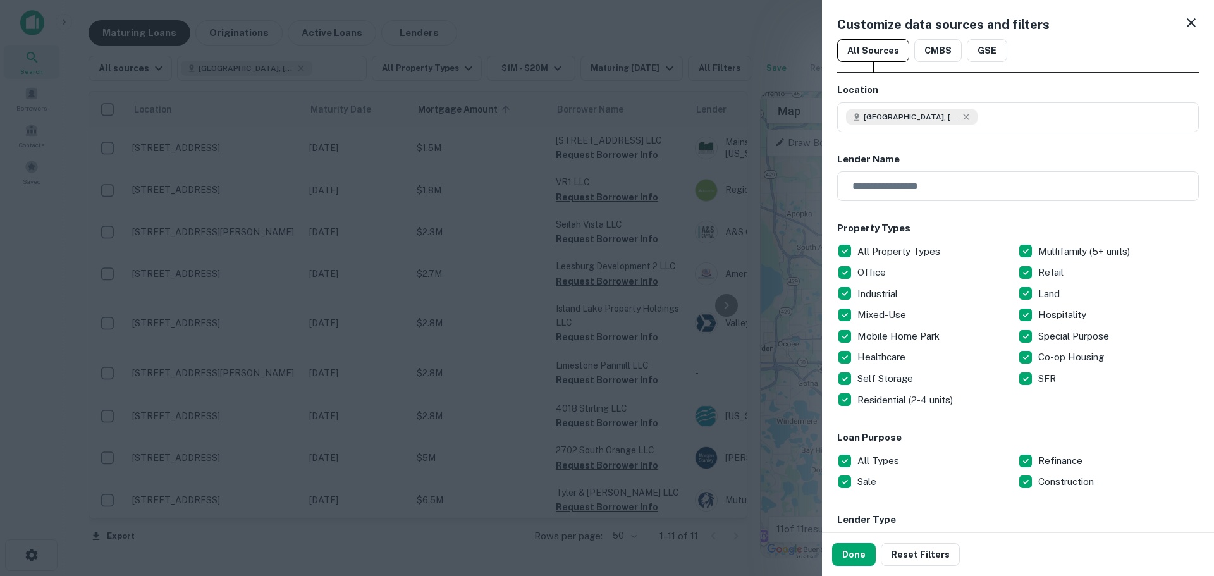
click at [1188, 21] on icon at bounding box center [1190, 22] width 15 height 15
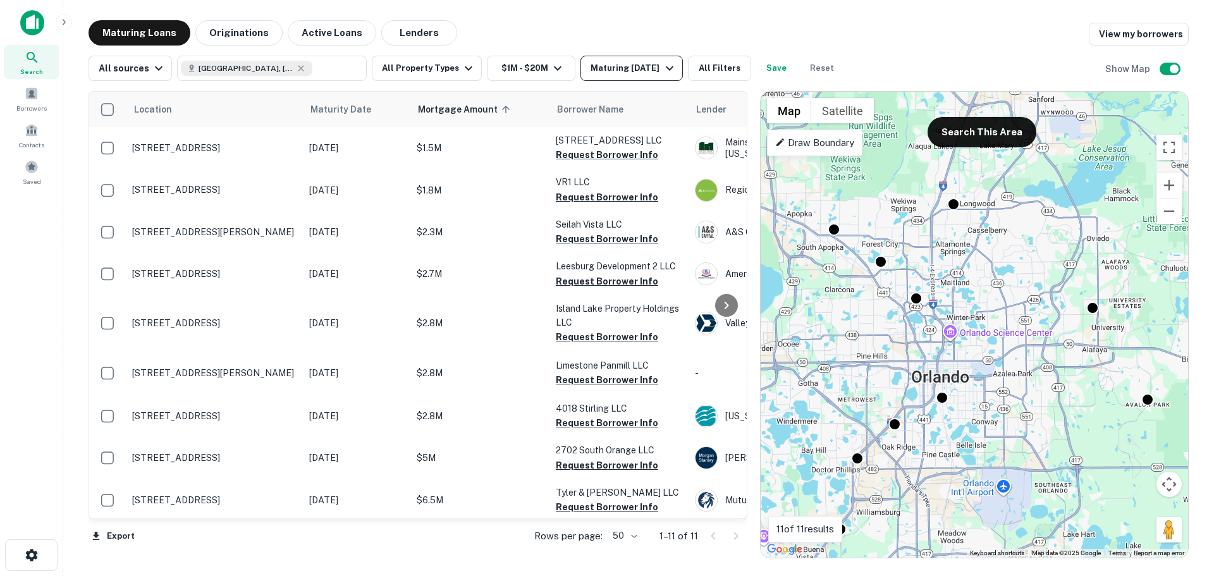
click at [611, 66] on div "Maturing In 1 Year" at bounding box center [633, 68] width 86 height 15
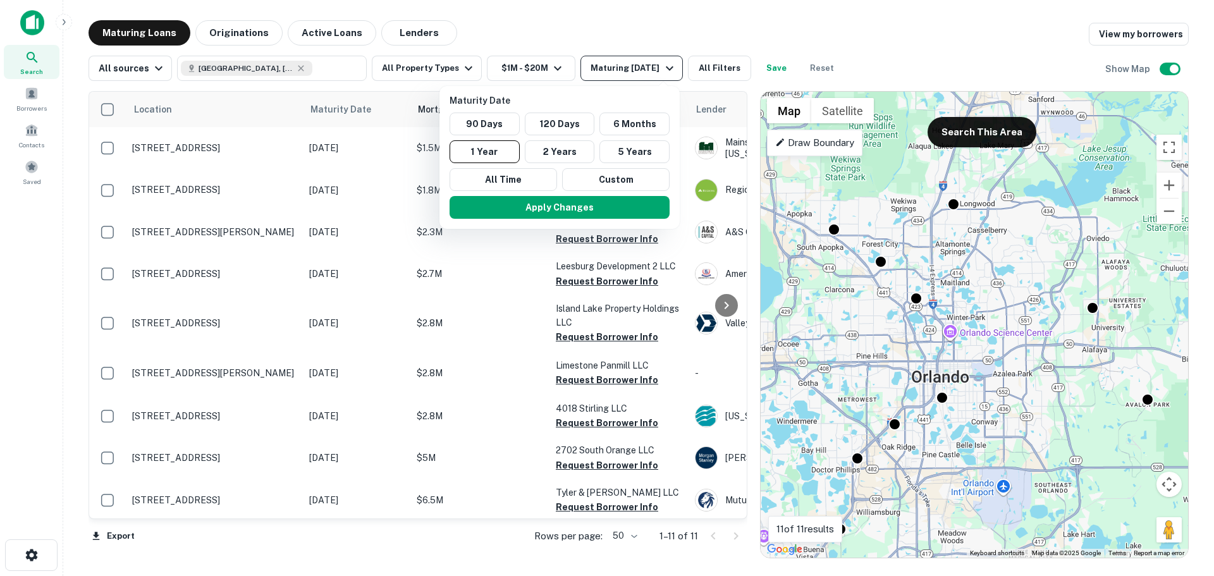
click at [611, 66] on div at bounding box center [607, 288] width 1214 height 576
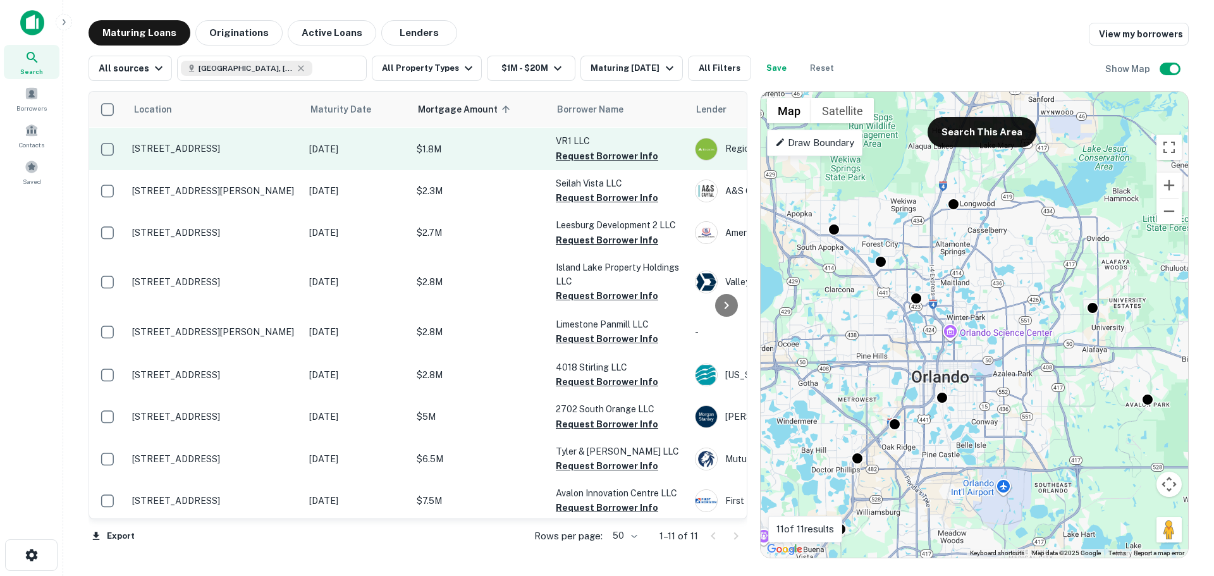
scroll to position [112, 0]
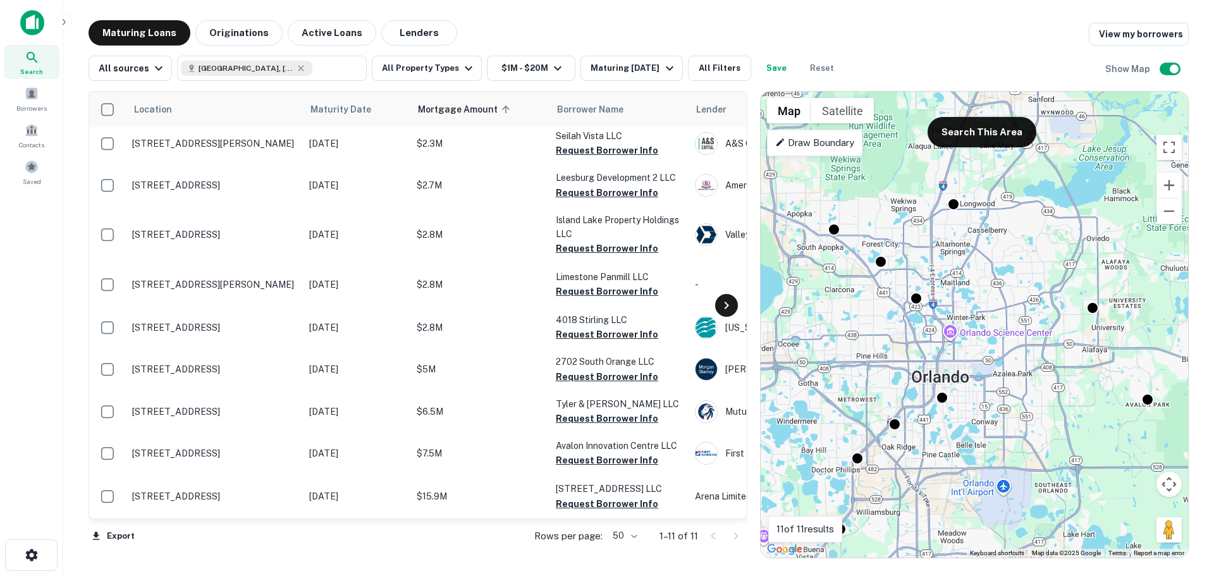
click at [719, 307] on icon at bounding box center [726, 305] width 15 height 15
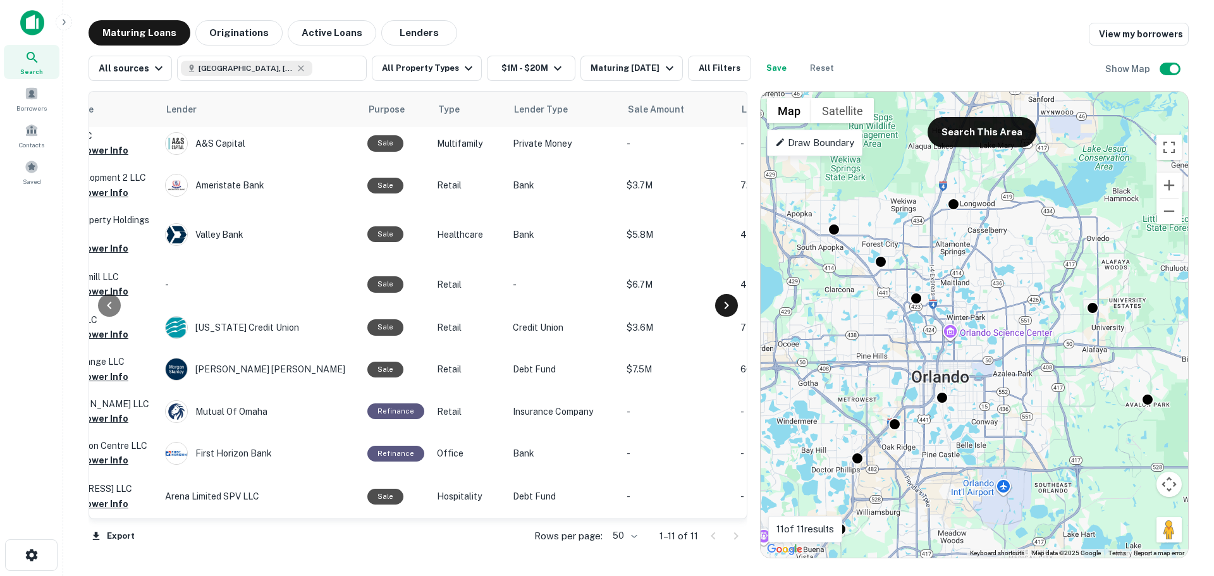
scroll to position [112, 531]
click at [103, 305] on icon at bounding box center [109, 305] width 15 height 15
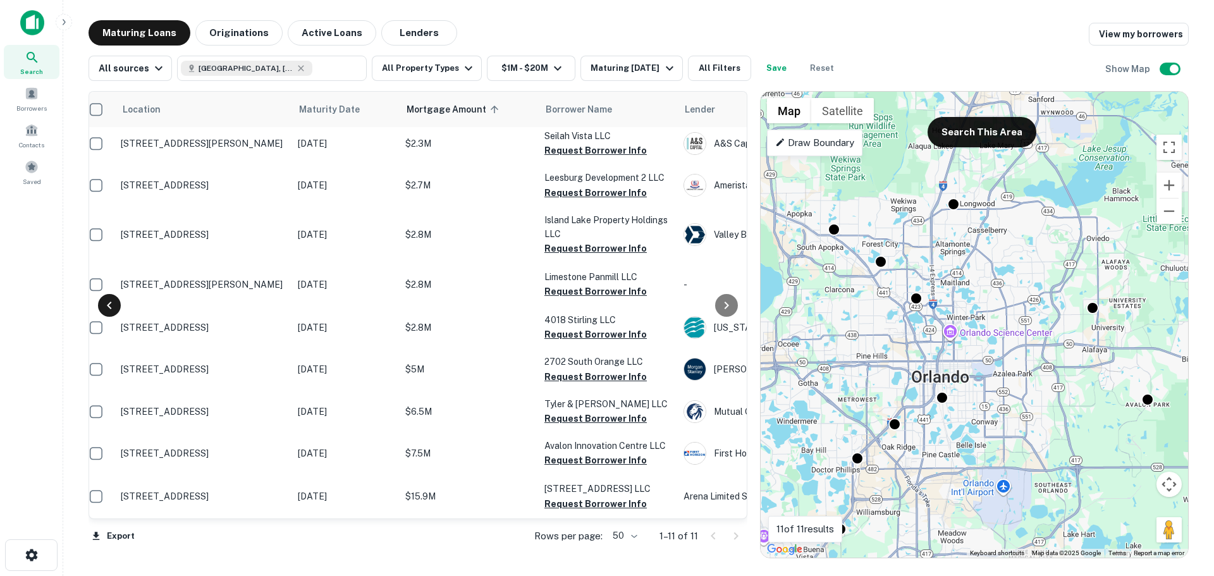
scroll to position [112, 0]
